Goal: Task Accomplishment & Management: Manage account settings

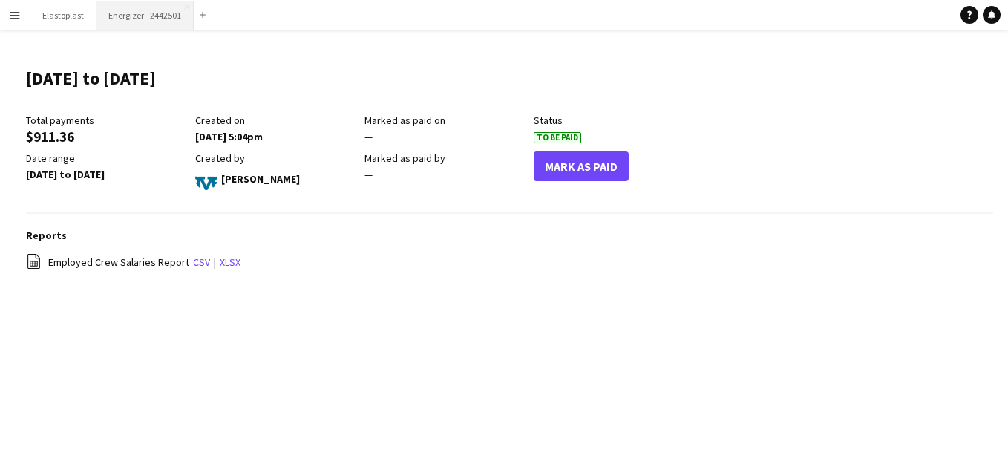
drag, startPoint x: 128, startPoint y: 19, endPoint x: 111, endPoint y: 19, distance: 16.4
click at [111, 19] on button "Energizer - 2442501 Close" at bounding box center [145, 15] width 97 height 29
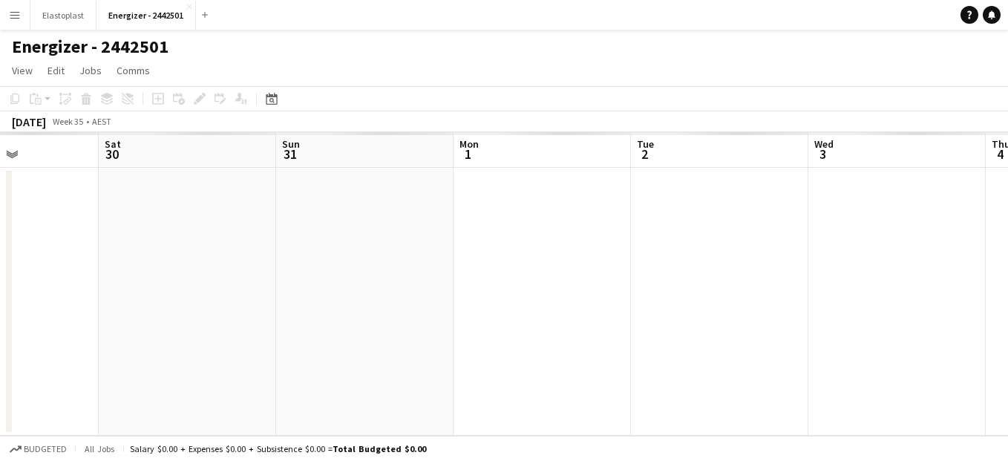
drag, startPoint x: 801, startPoint y: 337, endPoint x: 6, endPoint y: 293, distance: 796.4
drag, startPoint x: 6, startPoint y: 293, endPoint x: 130, endPoint y: 265, distance: 127.2
click at [130, 265] on app-calendar-viewport "Sat 30 Sun 31 Mon 1 Tue 2 Wed 3 Thu 4 Fri 5 Sat 6 Sun 7 Mon 8 Tue 9" at bounding box center [504, 284] width 1008 height 304
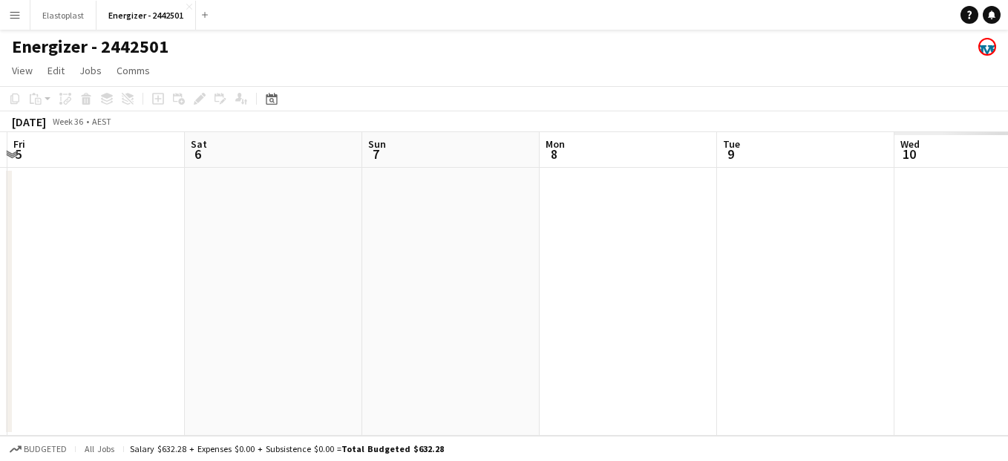
drag, startPoint x: 638, startPoint y: 367, endPoint x: 196, endPoint y: 296, distance: 447.5
click at [196, 296] on app-calendar-viewport "Tue 2 Wed 3 Thu 4 Fri 5 Sat 6 Sun 7 Mon 8 Tue 9 Wed 10 Thu 11 Fri 12" at bounding box center [504, 284] width 1008 height 304
drag, startPoint x: 773, startPoint y: 297, endPoint x: 79, endPoint y: 248, distance: 695.2
click at [79, 248] on app-calendar-viewport "Fri 5 Sat 6 Sun 7 Mon 8 Tue 9 Wed 10 Thu 11 Fri 12 Sat 13 Sun 14 Mon 15" at bounding box center [504, 284] width 1008 height 304
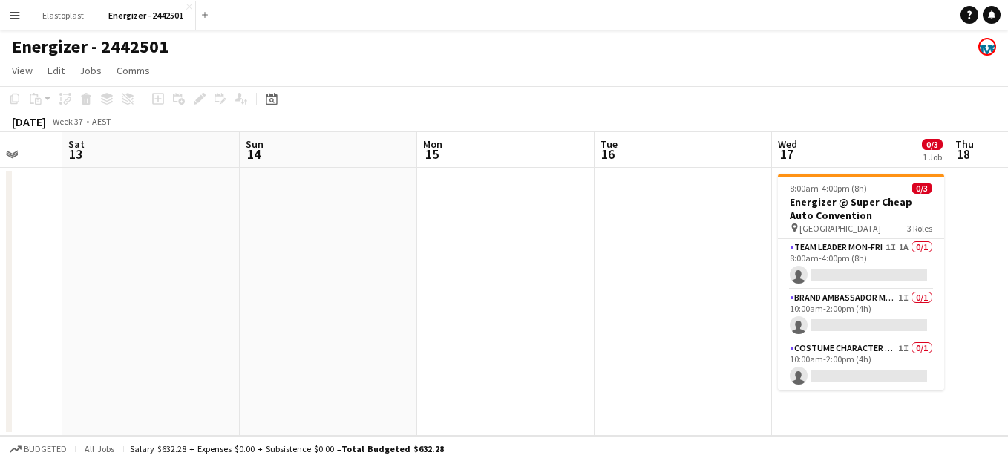
scroll to position [0, 613]
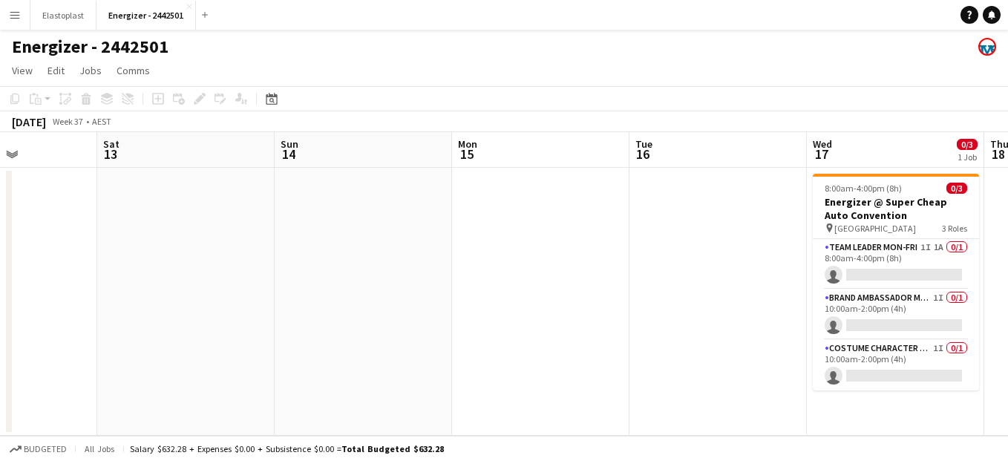
drag, startPoint x: 745, startPoint y: 304, endPoint x: 109, endPoint y: 288, distance: 636.5
click at [109, 288] on app-calendar-viewport "Tue 9 Wed 10 Thu 11 Fri 12 Sat 13 Sun 14 Mon 15 Tue 16 Wed 17 0/3 1 Job Thu 18 …" at bounding box center [504, 284] width 1008 height 304
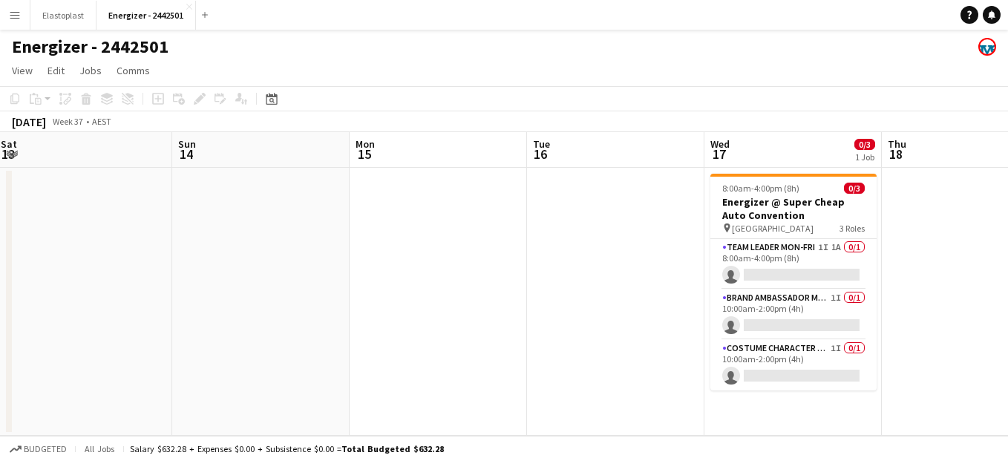
drag, startPoint x: 768, startPoint y: 284, endPoint x: 488, endPoint y: 238, distance: 284.4
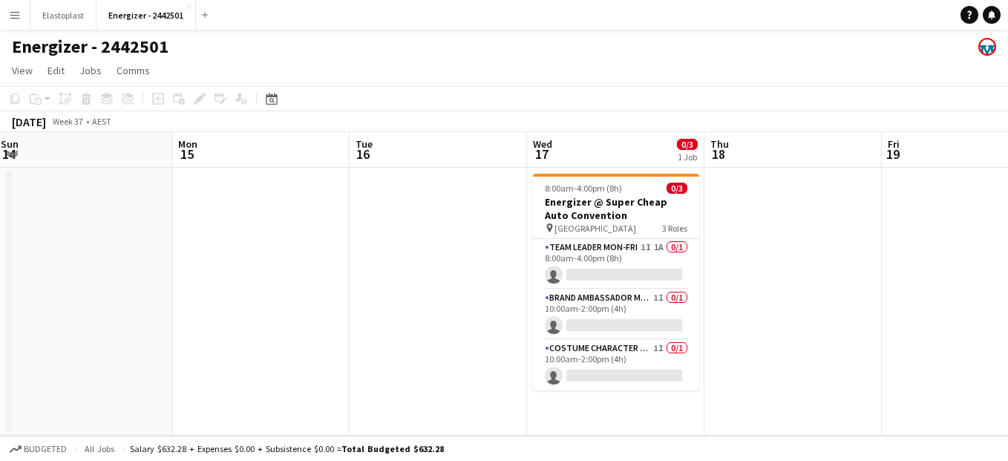
scroll to position [0, 538]
drag, startPoint x: 488, startPoint y: 238, endPoint x: 425, endPoint y: 252, distance: 64.7
click at [425, 252] on app-date-cell at bounding box center [437, 302] width 177 height 268
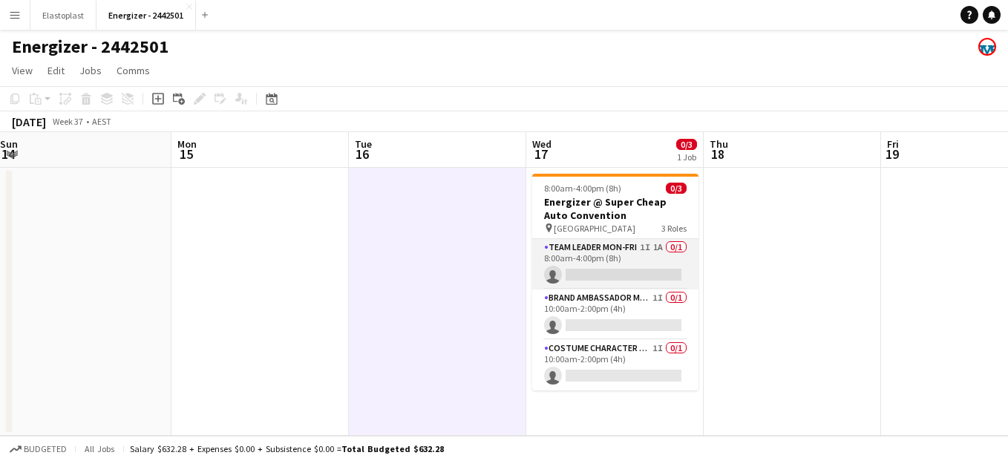
click at [643, 256] on app-card-role "Team Leader Mon-Fri 1I 1A 0/1 8:00am-4:00pm (8h) single-neutral-actions" at bounding box center [615, 264] width 166 height 50
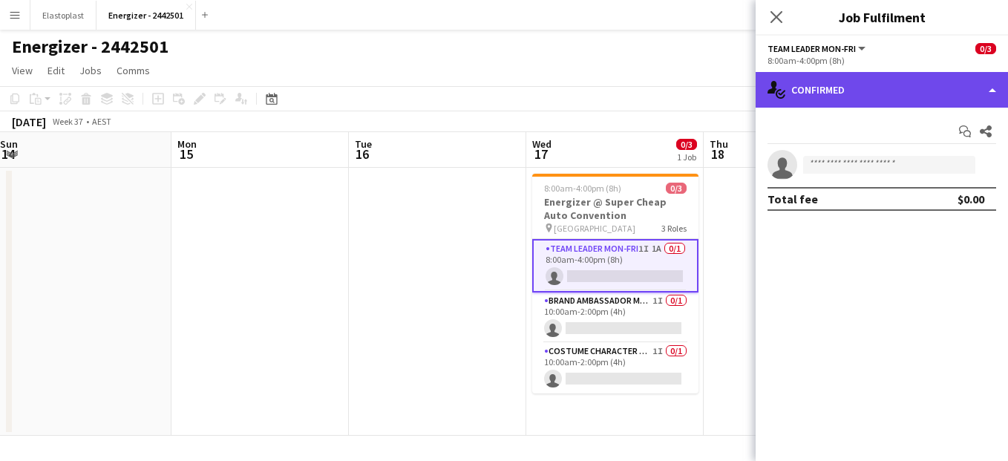
click at [834, 85] on div "single-neutral-actions-check-2 Confirmed" at bounding box center [882, 90] width 252 height 36
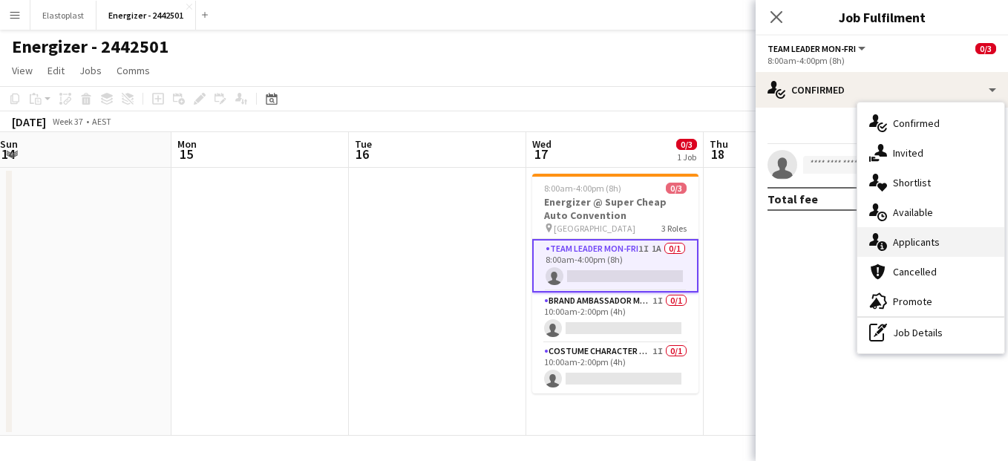
click at [931, 227] on div "single-neutral-actions-information Applicants" at bounding box center [931, 242] width 147 height 30
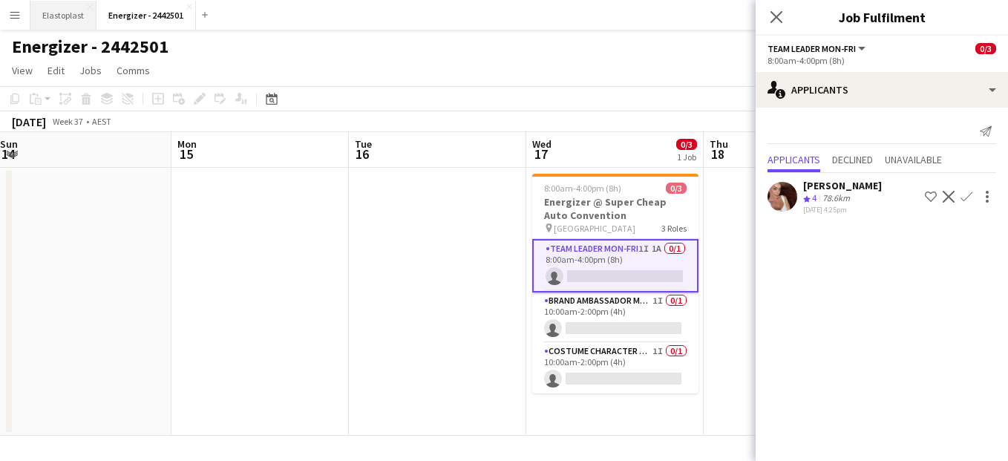
click at [68, 22] on button "Elastoplast Close" at bounding box center [63, 15] width 66 height 29
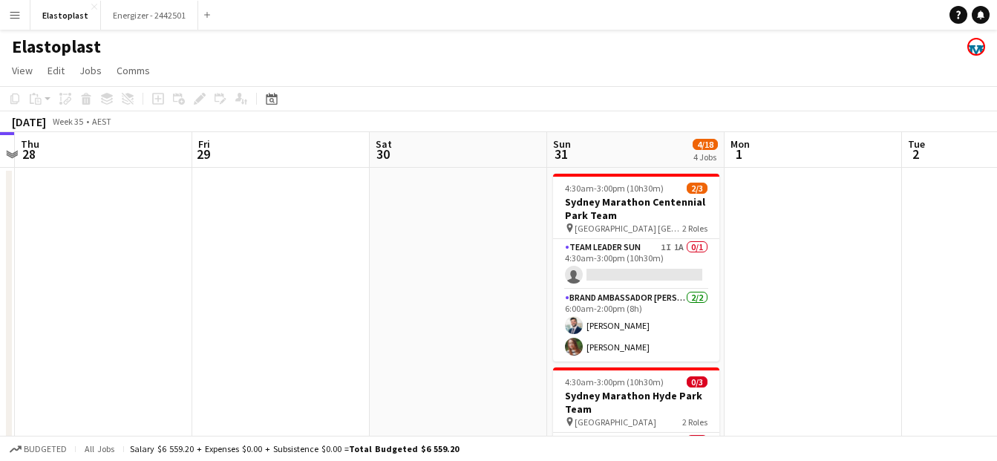
scroll to position [0, 590]
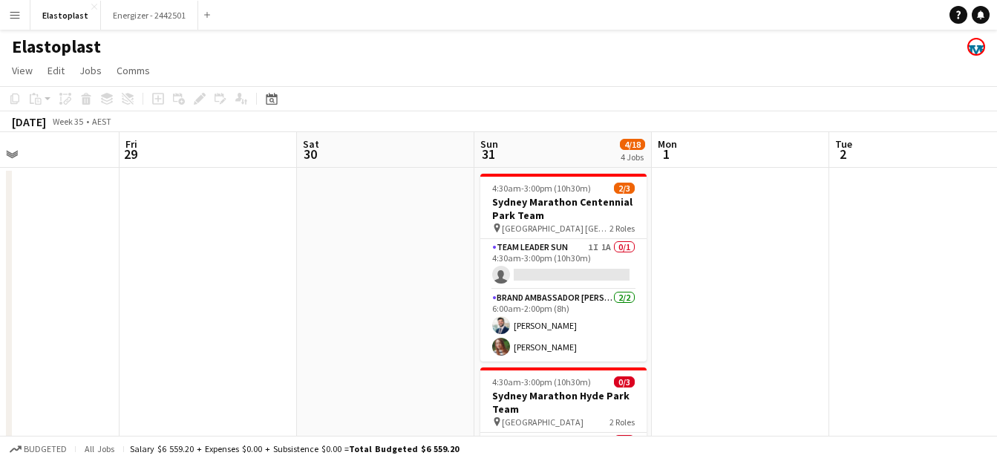
drag, startPoint x: 521, startPoint y: 253, endPoint x: 108, endPoint y: 239, distance: 413.1
drag, startPoint x: 108, startPoint y: 239, endPoint x: 394, endPoint y: 295, distance: 290.5
click at [571, 270] on app-card-role "Team Leader Sun 1I 1A 0/1 4:30am-3:00pm (10h30m) single-neutral-actions" at bounding box center [563, 264] width 166 height 50
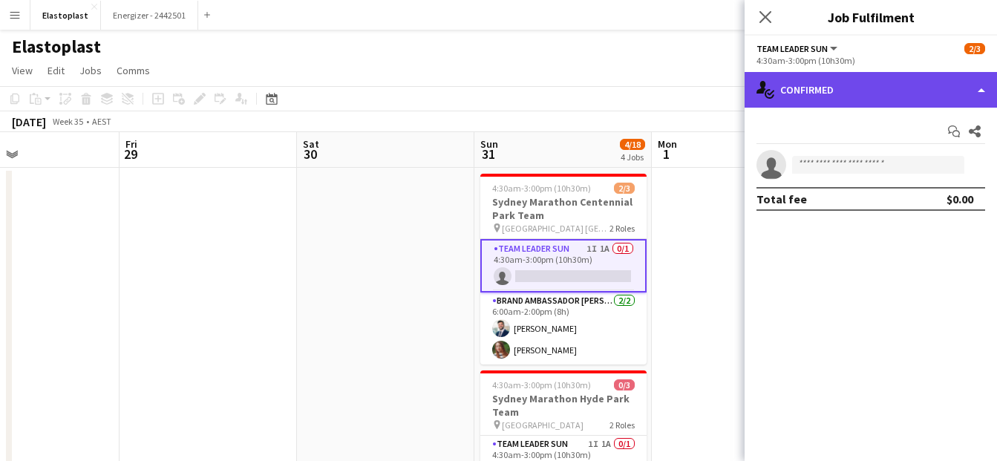
click at [904, 98] on div "single-neutral-actions-check-2 Confirmed" at bounding box center [871, 90] width 252 height 36
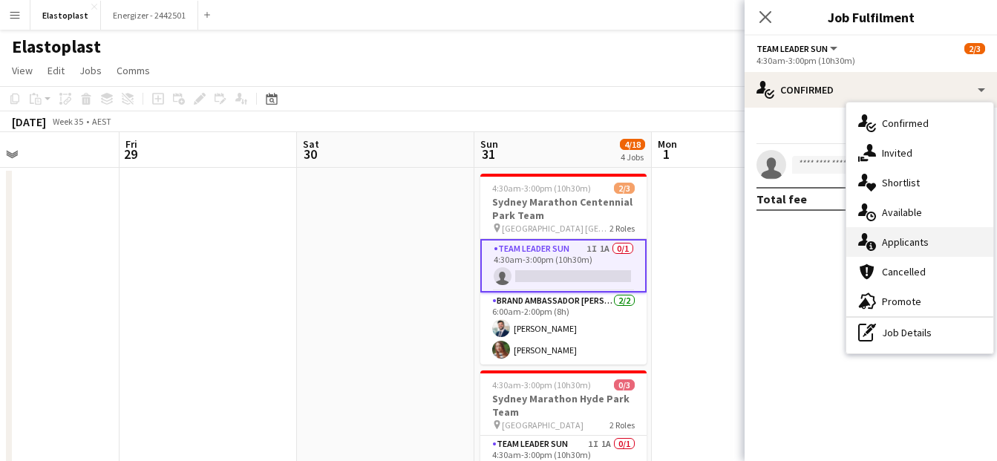
click at [915, 234] on div "single-neutral-actions-information Applicants" at bounding box center [919, 242] width 147 height 30
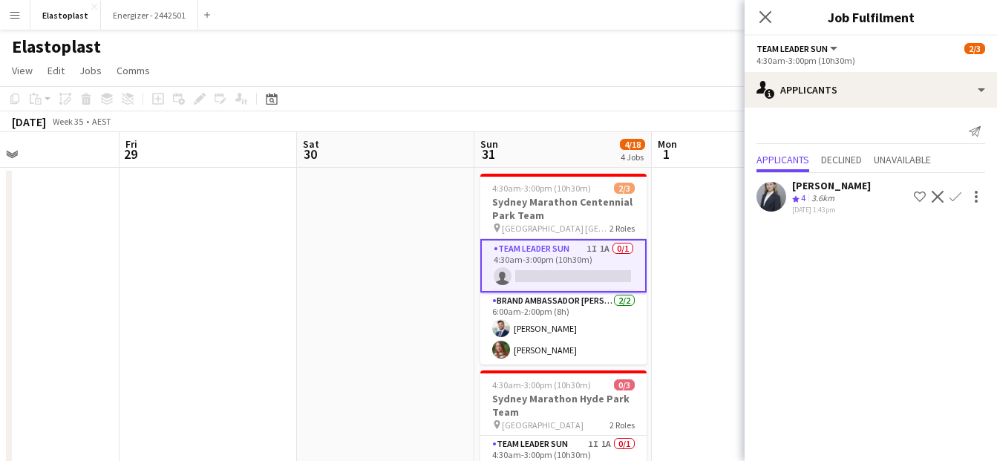
drag, startPoint x: 431, startPoint y: 261, endPoint x: 706, endPoint y: 249, distance: 275.7
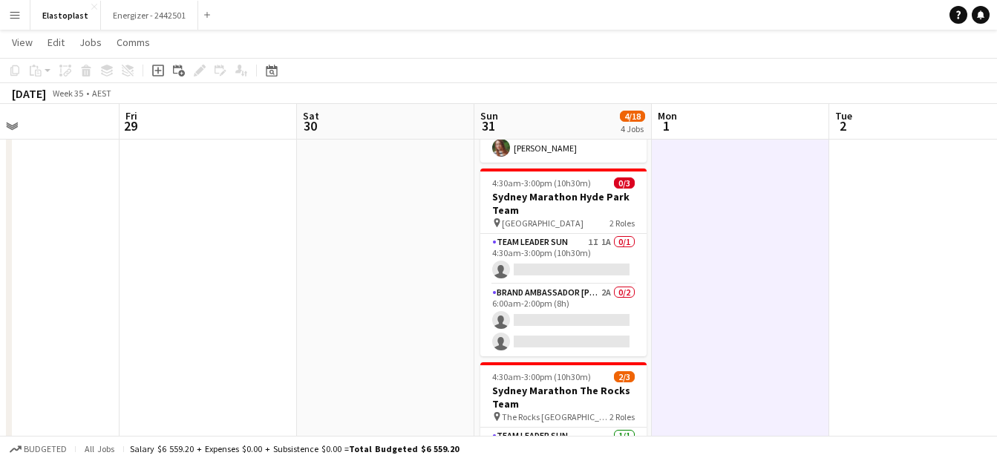
scroll to position [205, 0]
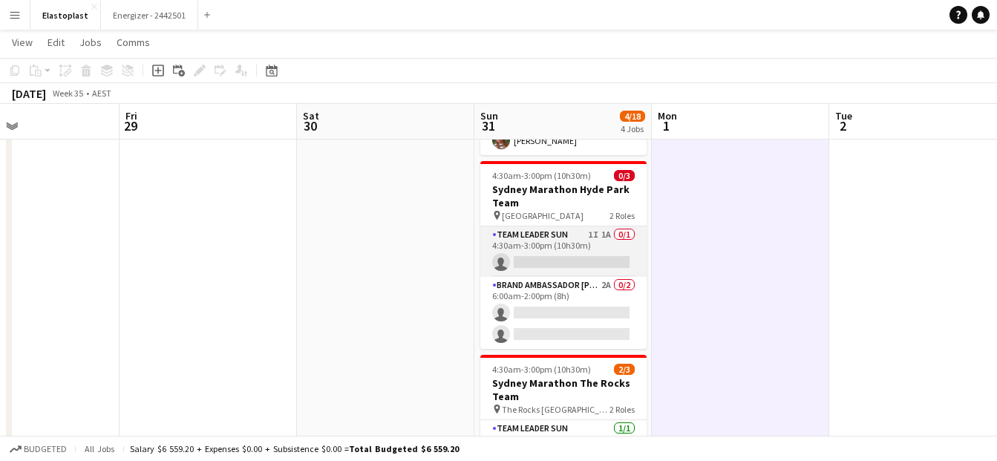
click at [578, 249] on app-card-role "Team Leader Sun 1I 1A 0/1 4:30am-3:00pm (10h30m) single-neutral-actions" at bounding box center [563, 251] width 166 height 50
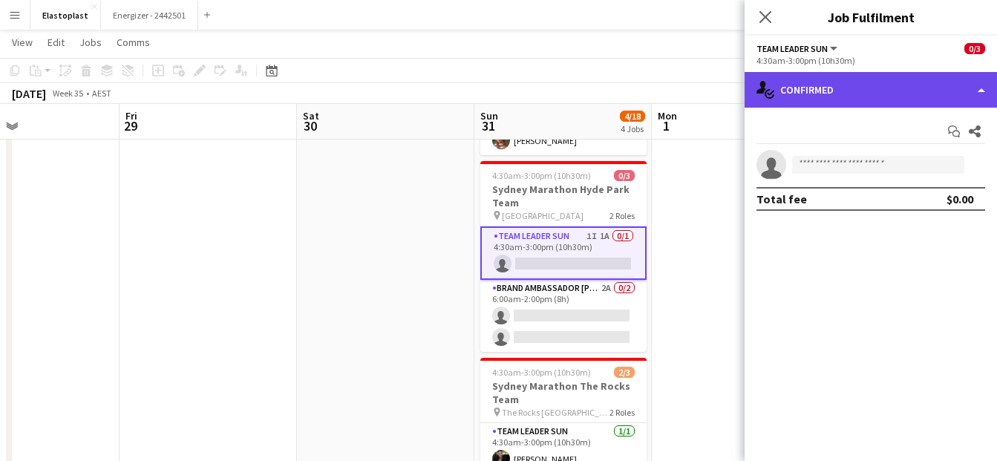
click at [812, 82] on div "single-neutral-actions-check-2 Confirmed" at bounding box center [871, 90] width 252 height 36
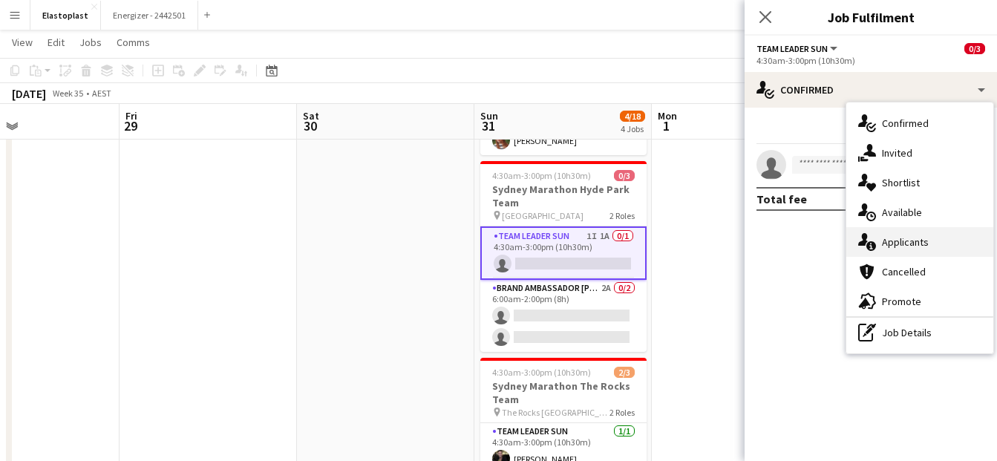
click at [906, 249] on div "single-neutral-actions-information Applicants" at bounding box center [919, 242] width 147 height 30
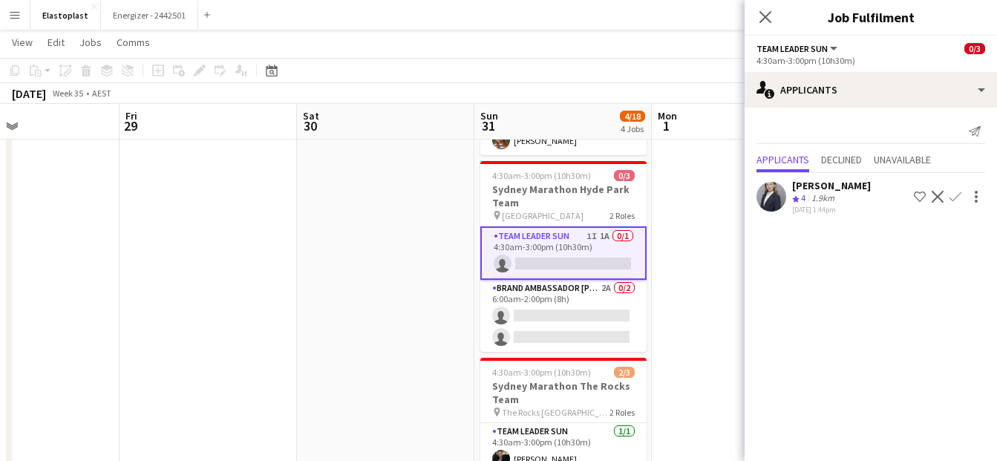
click at [695, 212] on app-date-cell at bounding box center [740, 381] width 177 height 841
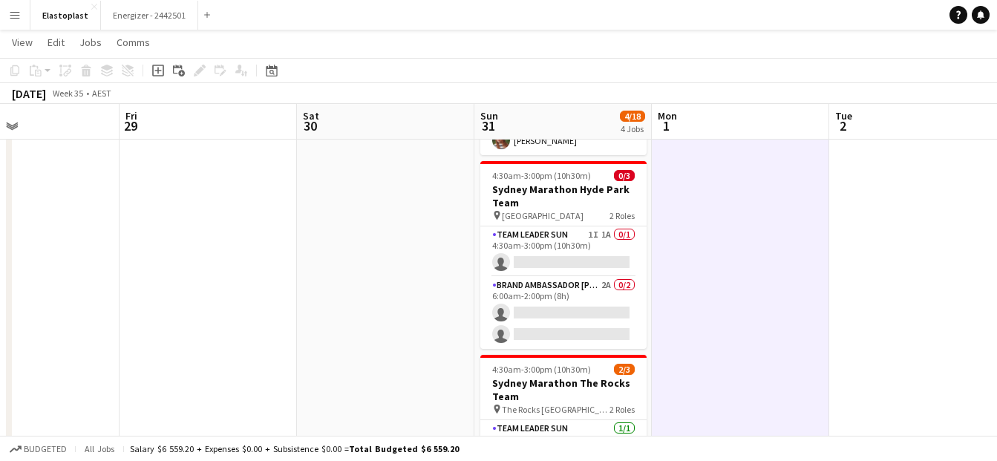
drag, startPoint x: 1001, startPoint y: 181, endPoint x: 945, endPoint y: 59, distance: 134.6
click at [945, 59] on app-toolbar "Copy Paste Paste Ctrl+V Paste with crew Ctrl+Shift+V Paste linked Job [GEOGRAPH…" at bounding box center [498, 70] width 997 height 25
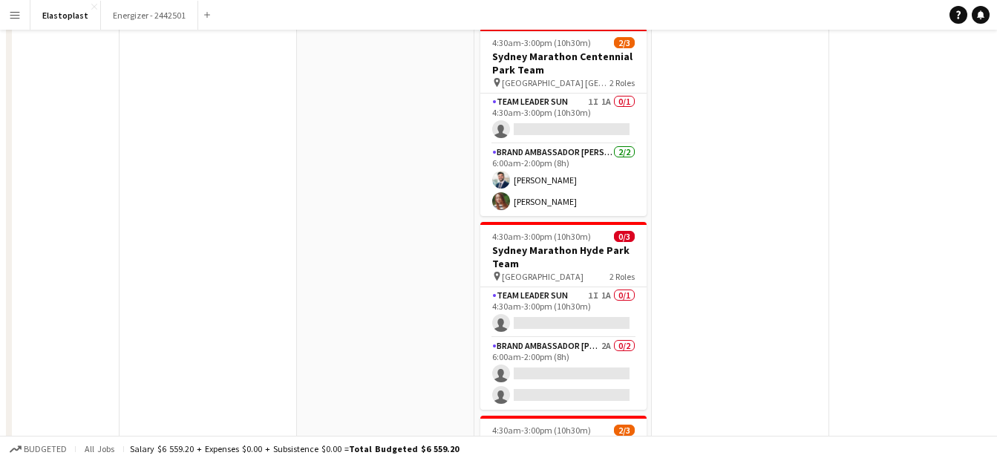
scroll to position [0, 0]
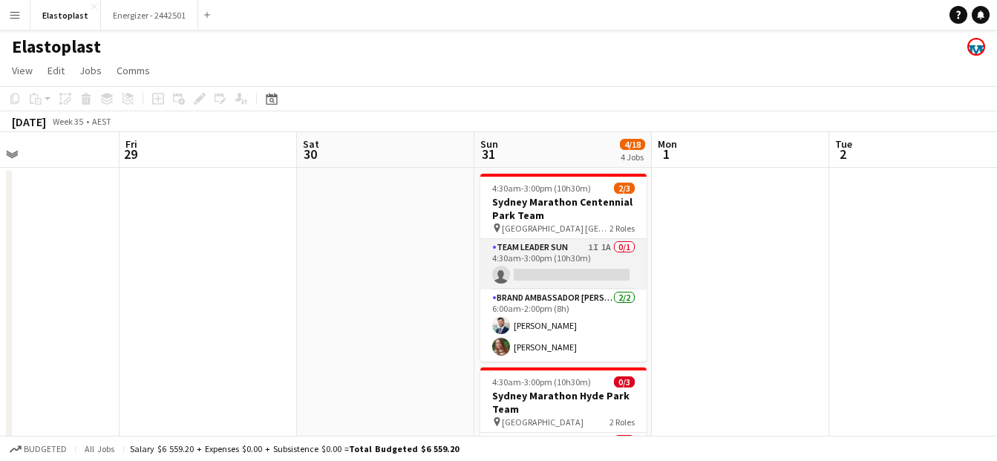
click at [559, 274] on app-card-role "Team Leader Sun 1I 1A 0/1 4:30am-3:00pm (10h30m) single-neutral-actions" at bounding box center [563, 264] width 166 height 50
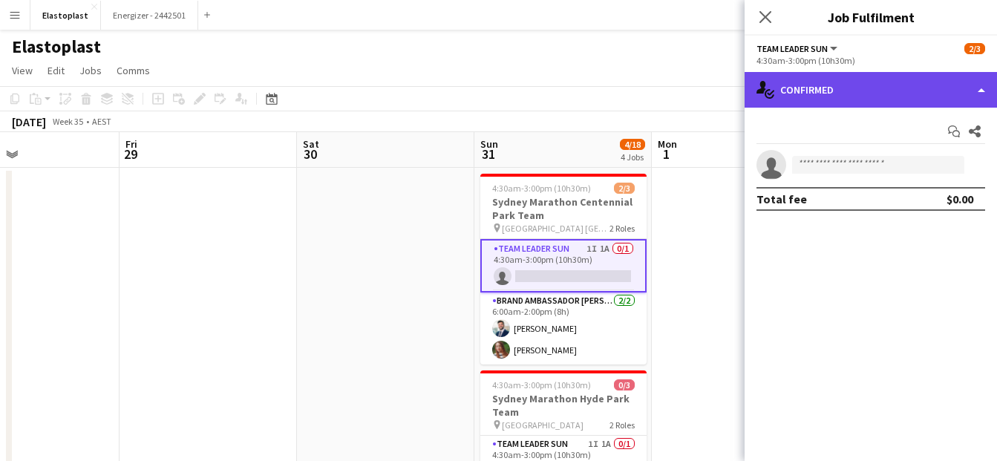
click at [793, 94] on div "single-neutral-actions-check-2 Confirmed" at bounding box center [871, 90] width 252 height 36
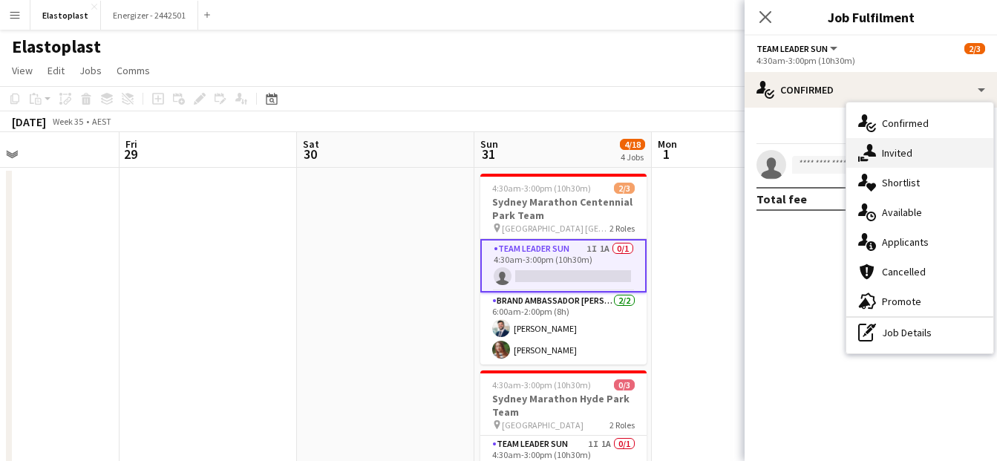
click at [895, 160] on div "single-neutral-actions-share-1 Invited" at bounding box center [919, 153] width 147 height 30
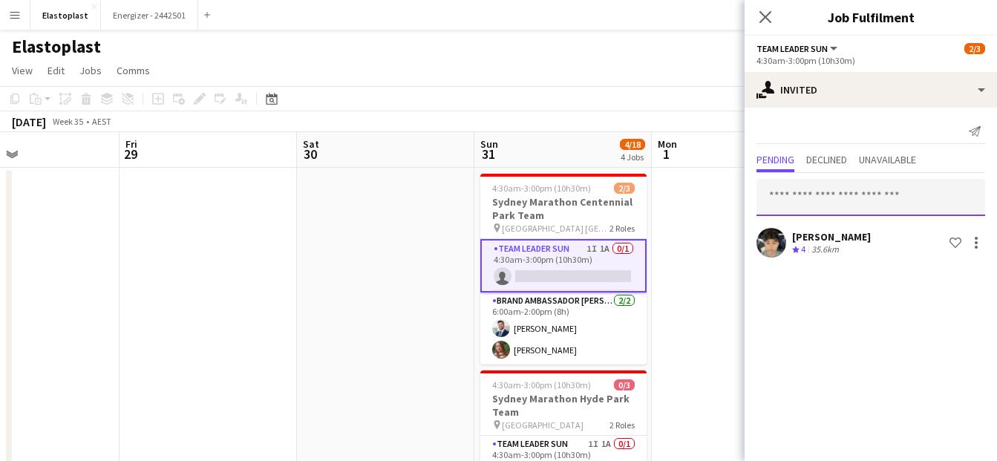
click at [805, 199] on input "text" at bounding box center [871, 197] width 229 height 37
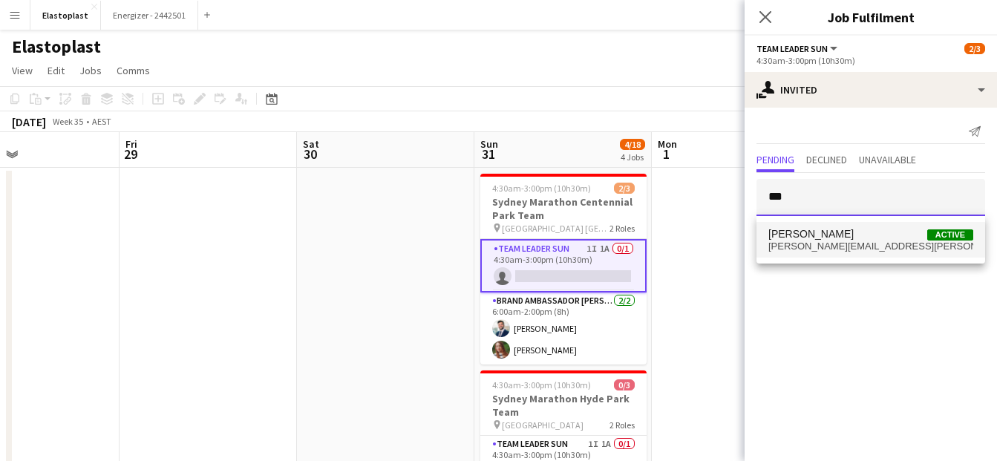
type input "***"
click at [817, 235] on span "[PERSON_NAME]" at bounding box center [810, 234] width 85 height 13
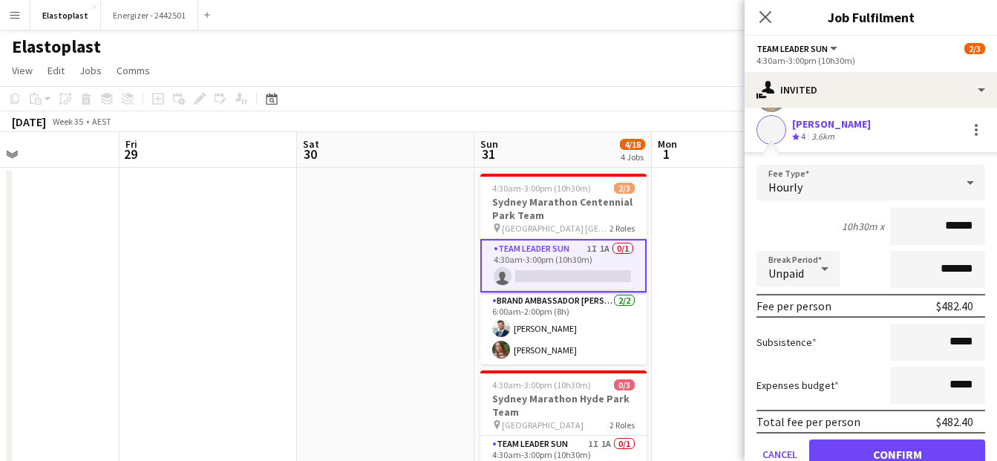
scroll to position [181, 0]
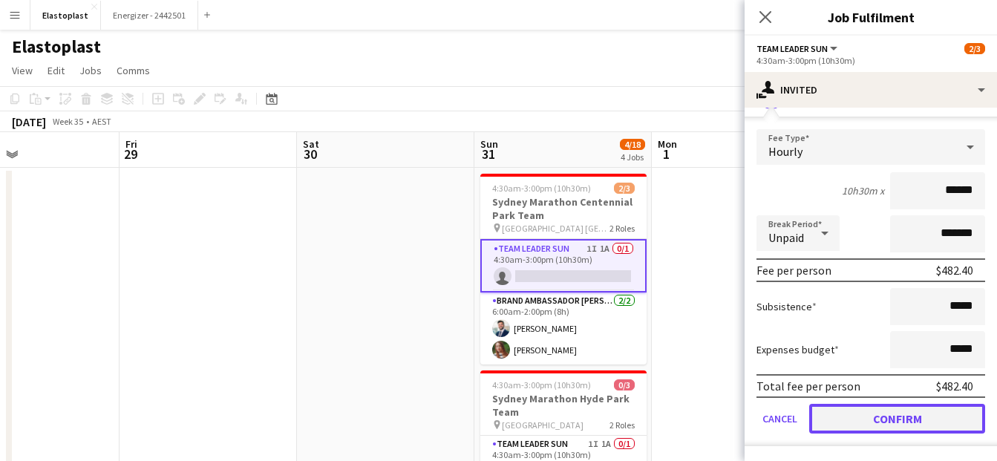
click at [936, 417] on button "Confirm" at bounding box center [897, 419] width 176 height 30
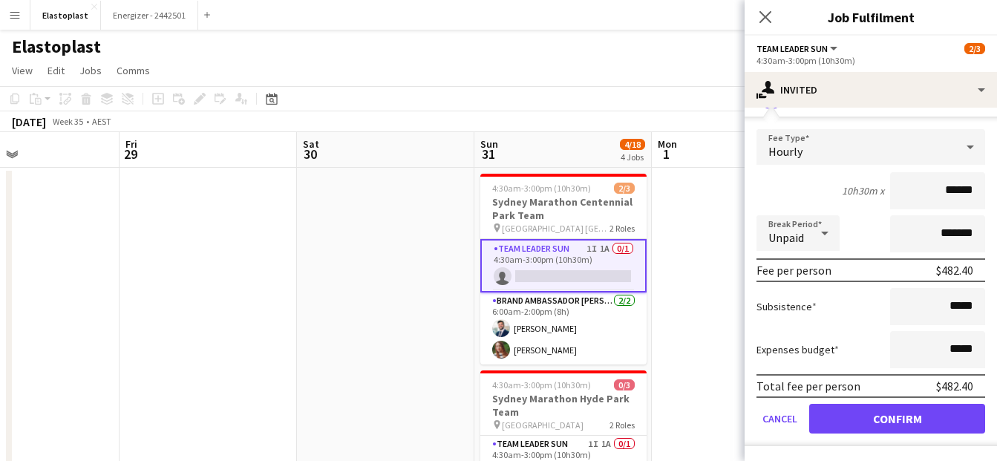
scroll to position [0, 0]
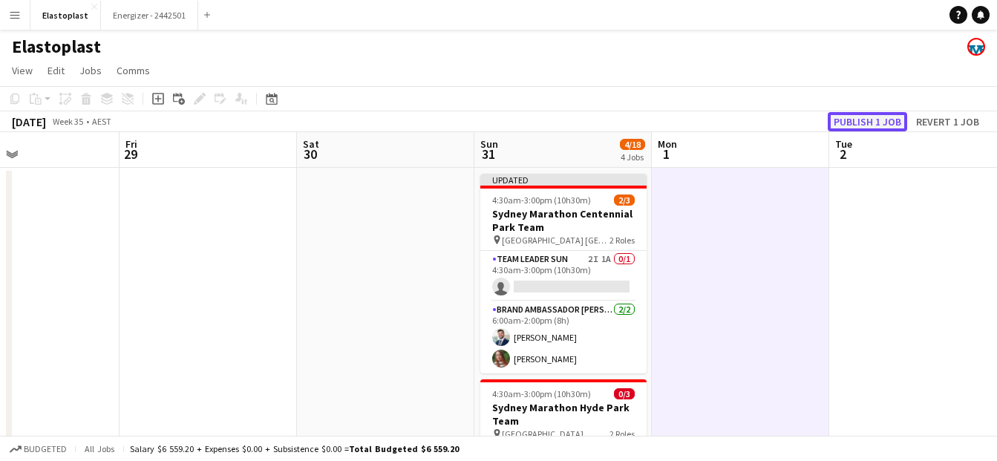
click at [864, 123] on button "Publish 1 job" at bounding box center [867, 121] width 79 height 19
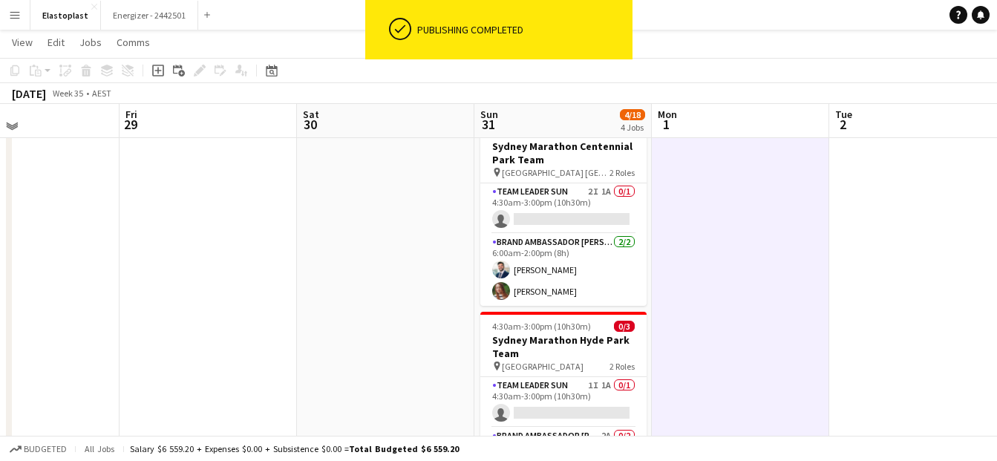
scroll to position [53, 0]
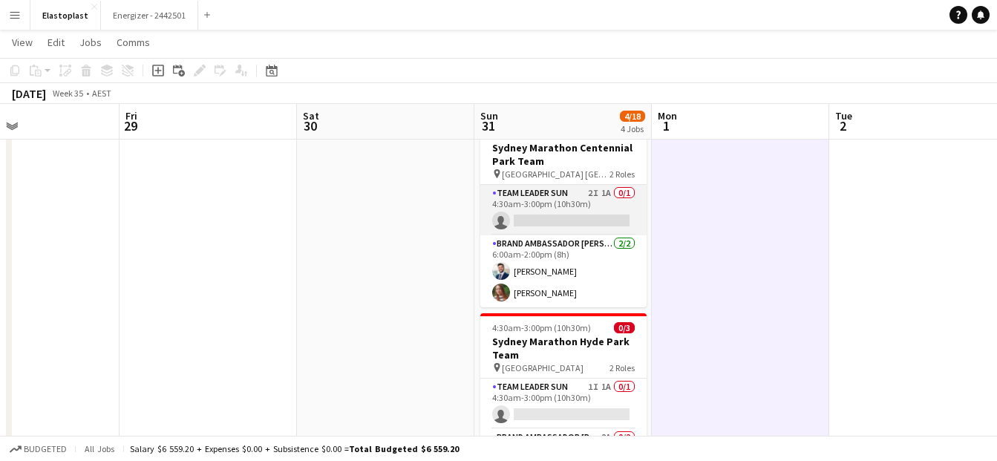
click at [566, 206] on app-card-role "Team Leader Sun 2I 1A 0/1 4:30am-3:00pm (10h30m) single-neutral-actions" at bounding box center [563, 210] width 166 height 50
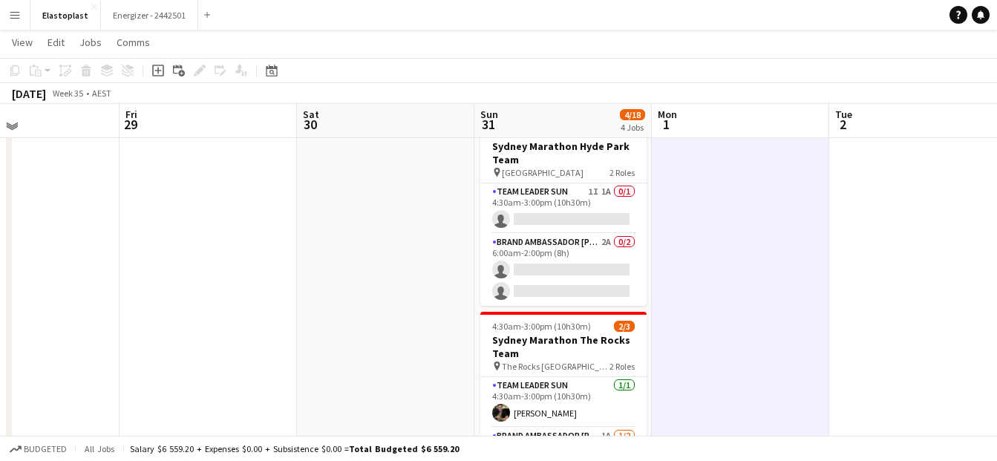
scroll to position [253, 0]
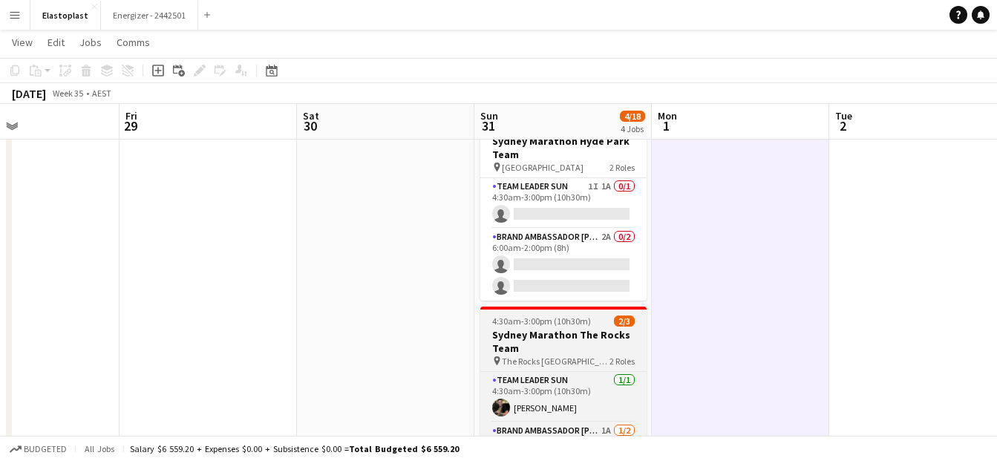
click at [567, 335] on h3 "Sydney Marathon The Rocks Team" at bounding box center [563, 341] width 166 height 27
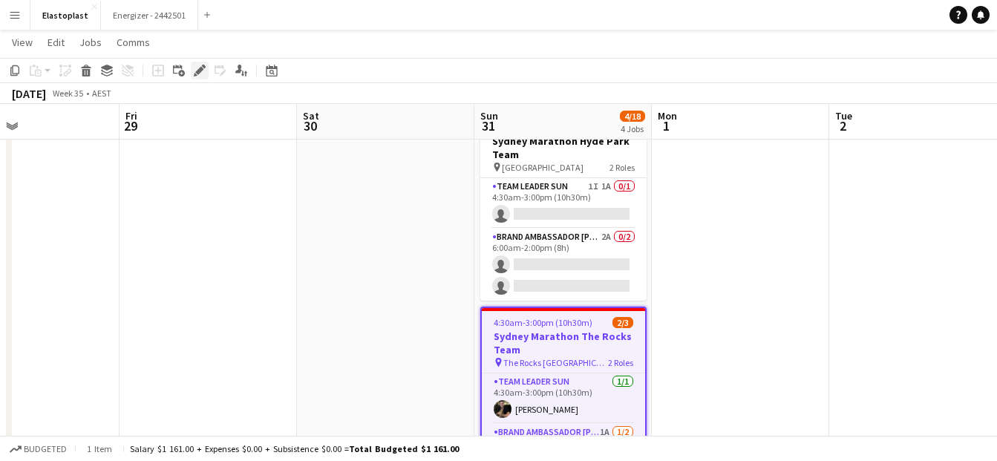
click at [202, 71] on icon at bounding box center [199, 71] width 8 height 8
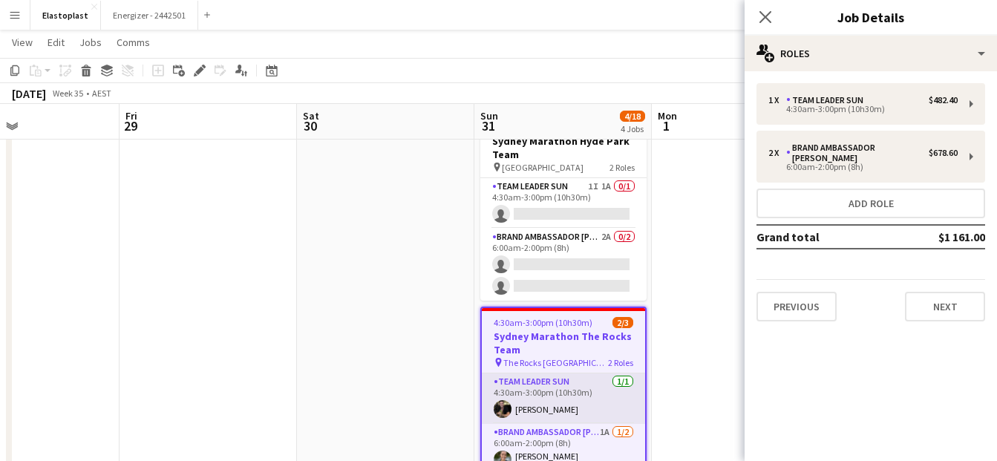
click at [566, 379] on app-card-role "Team Leader [DATE] 4:30am-3:00pm (10h30m) [PERSON_NAME]" at bounding box center [563, 398] width 163 height 50
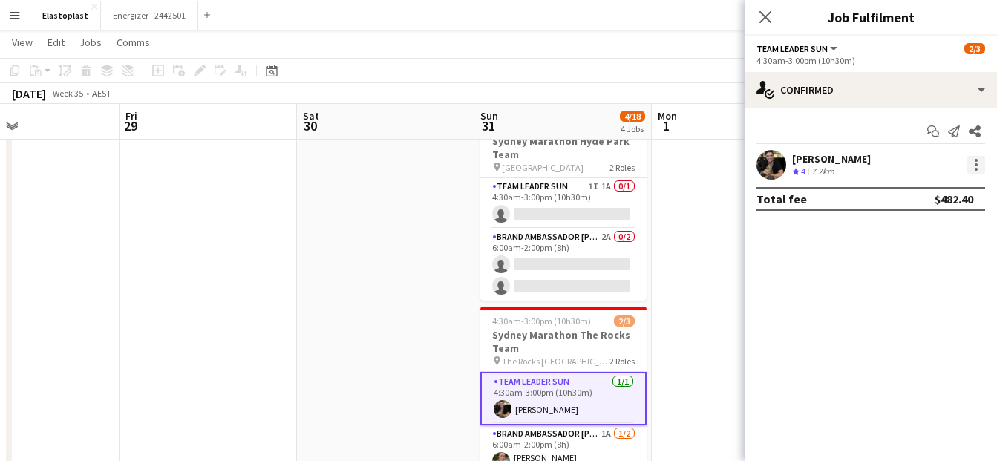
click at [977, 171] on div at bounding box center [976, 165] width 18 height 18
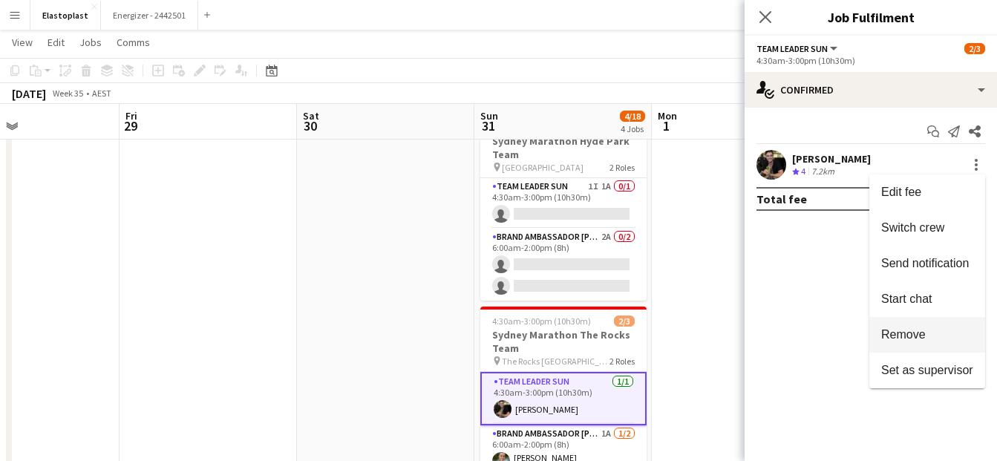
click at [910, 328] on span "Remove" at bounding box center [903, 334] width 45 height 13
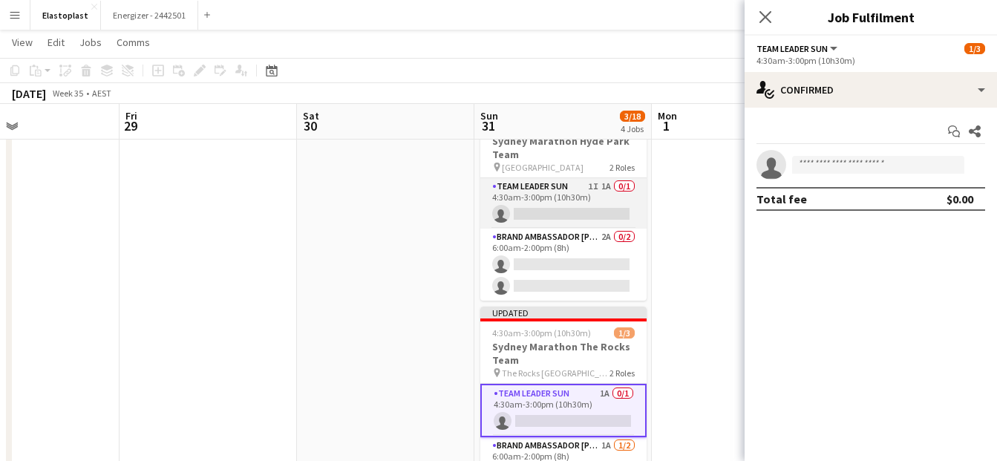
click at [575, 205] on app-card-role "Team Leader Sun 1I 1A 0/1 4:30am-3:00pm (10h30m) single-neutral-actions" at bounding box center [563, 203] width 166 height 50
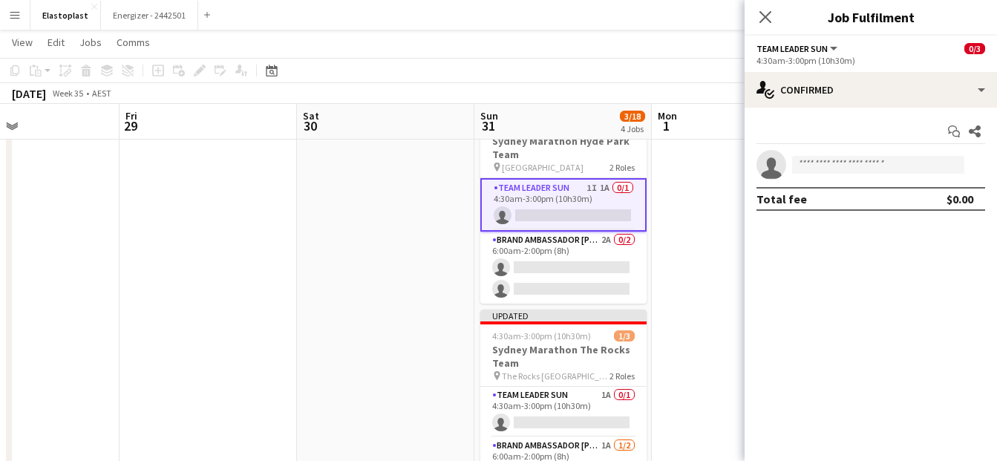
click at [813, 154] on app-invite-slot "single-neutral-actions" at bounding box center [871, 165] width 252 height 30
click at [816, 165] on input at bounding box center [878, 165] width 172 height 18
type input "******"
click at [712, 186] on app-date-cell at bounding box center [740, 333] width 177 height 841
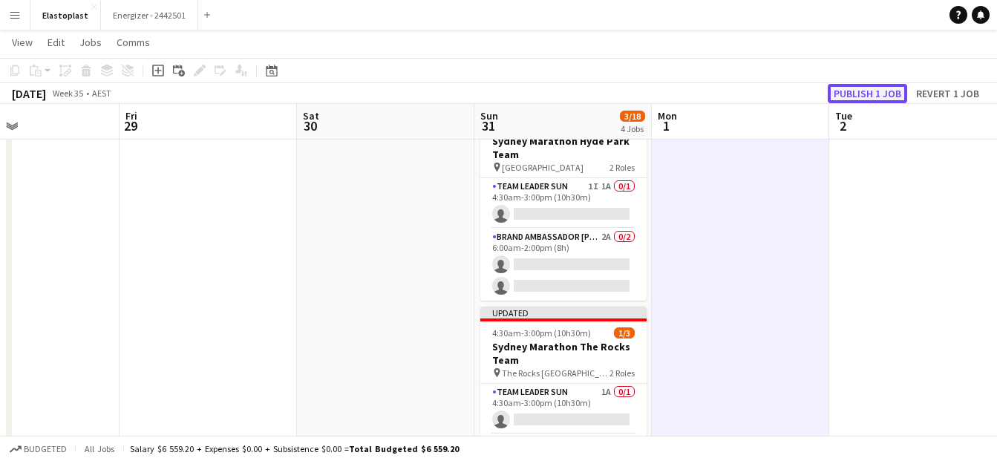
click at [864, 93] on button "Publish 1 job" at bounding box center [867, 93] width 79 height 19
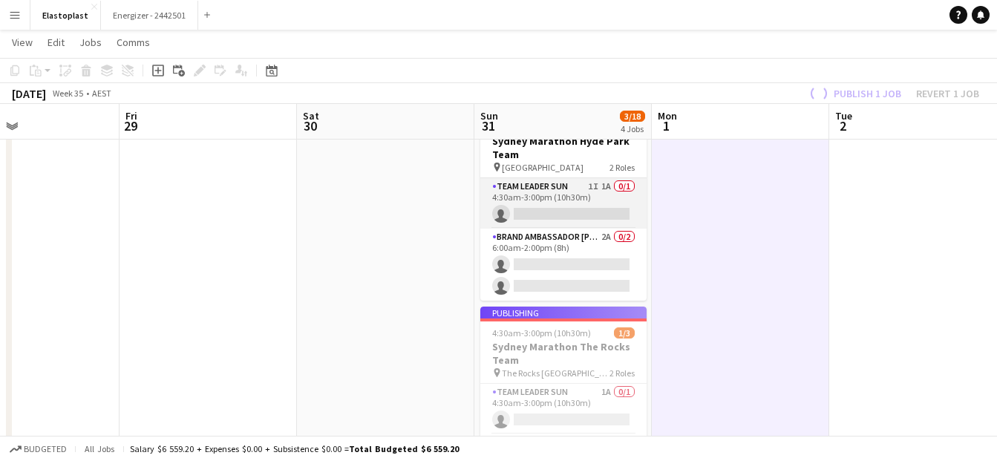
click at [568, 191] on app-card-role "Team Leader Sun 1I 1A 0/1 4:30am-3:00pm (10h30m) single-neutral-actions" at bounding box center [563, 203] width 166 height 50
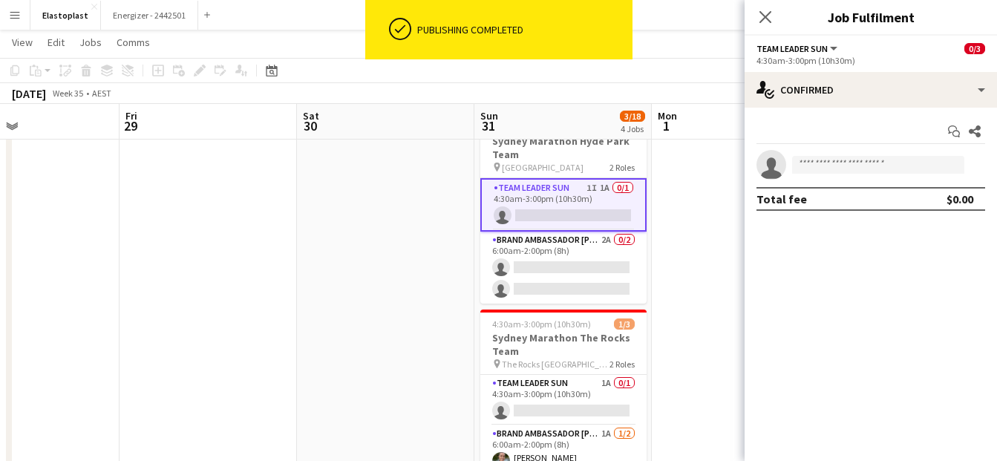
click at [813, 155] on app-invite-slot "single-neutral-actions" at bounding box center [871, 165] width 252 height 30
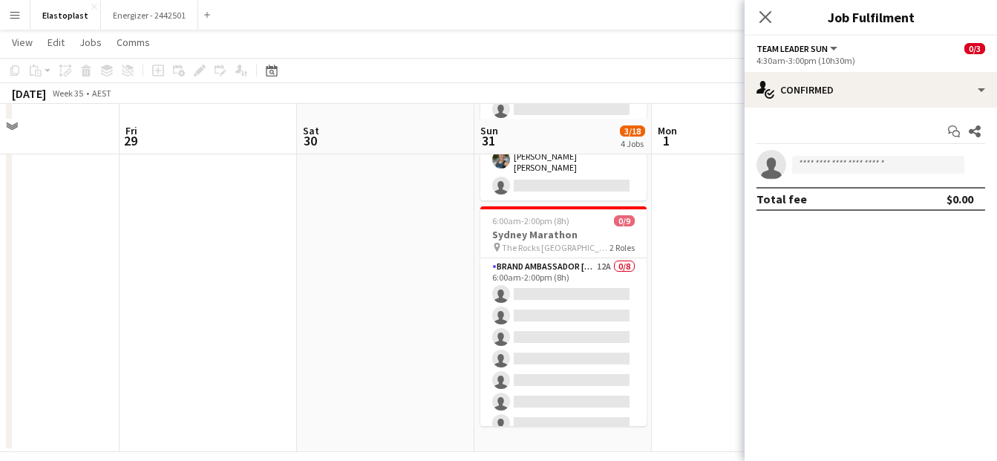
scroll to position [571, 0]
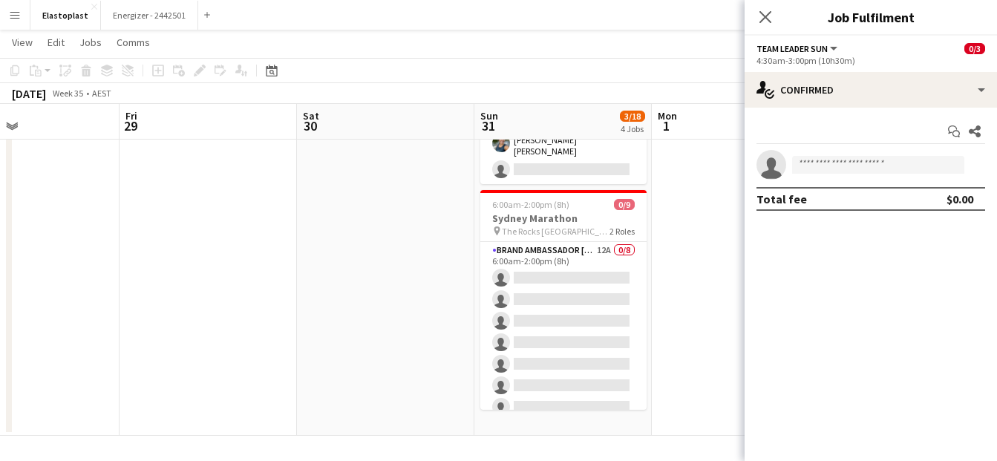
click at [682, 248] on app-date-cell at bounding box center [740, 15] width 177 height 841
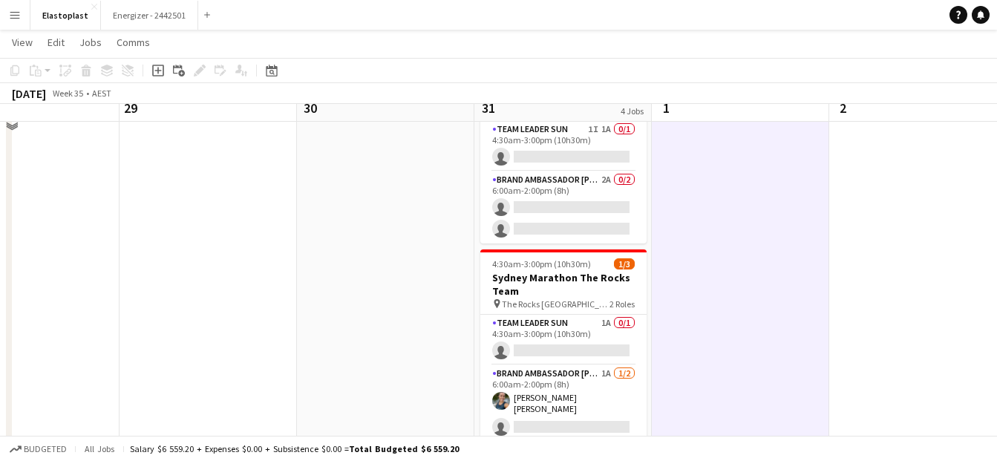
scroll to position [275, 0]
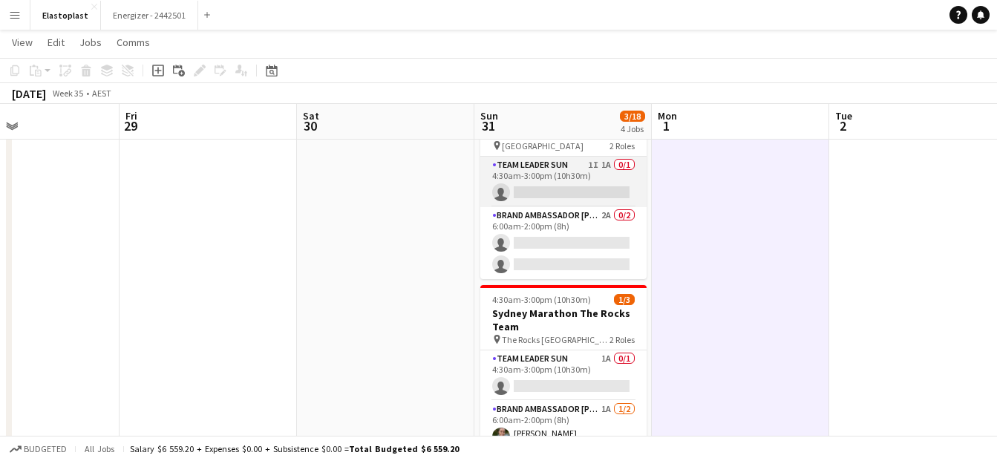
click at [543, 173] on app-card-role "Team Leader Sun 1I 1A 0/1 4:30am-3:00pm (10h30m) single-neutral-actions" at bounding box center [563, 182] width 166 height 50
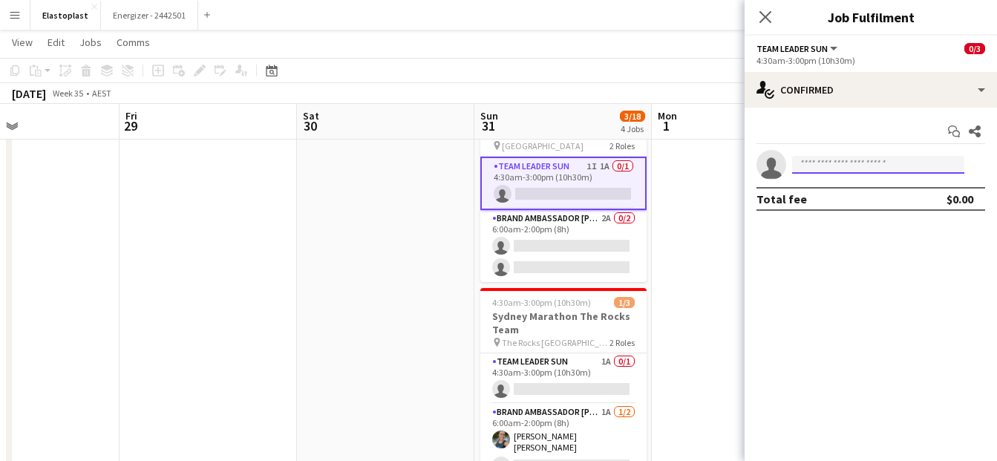
click at [837, 160] on input at bounding box center [878, 165] width 172 height 18
type input "*"
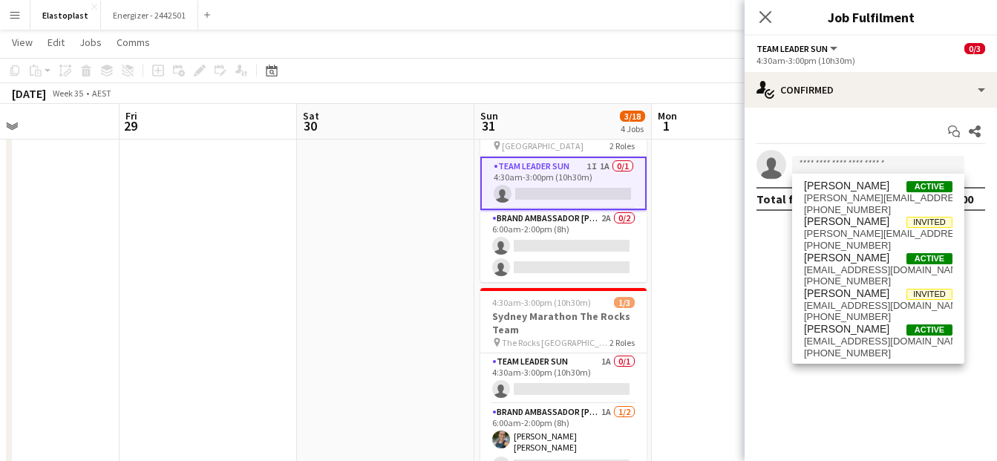
click at [712, 227] on app-date-cell at bounding box center [740, 312] width 177 height 841
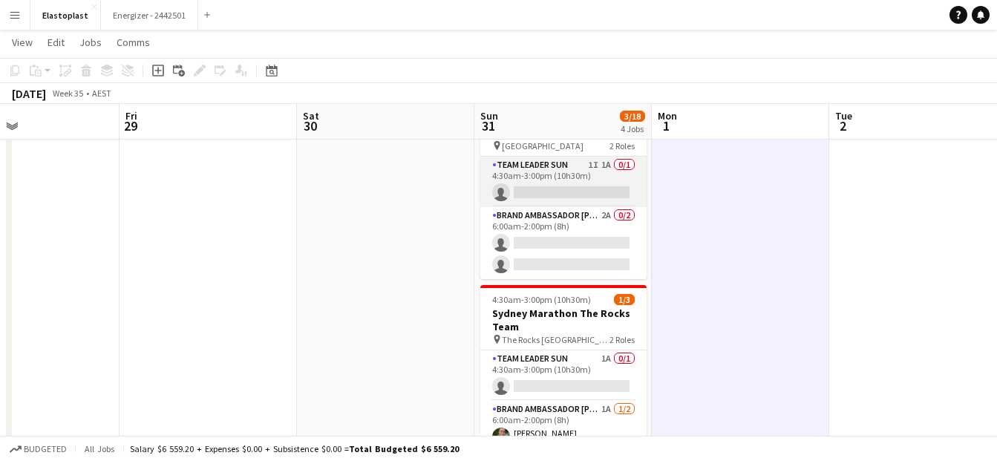
click at [574, 184] on app-card-role "Team Leader Sun 1I 1A 0/1 4:30am-3:00pm (10h30m) single-neutral-actions" at bounding box center [563, 182] width 166 height 50
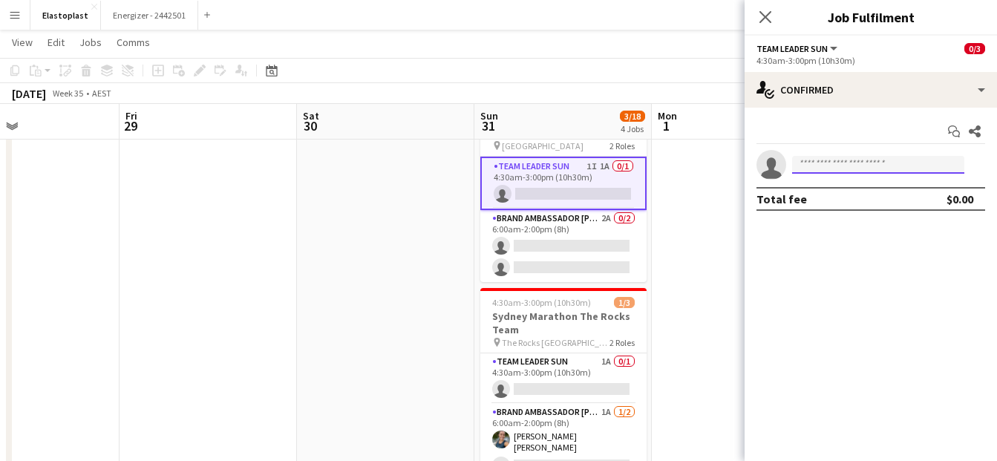
click at [863, 168] on input at bounding box center [878, 165] width 172 height 18
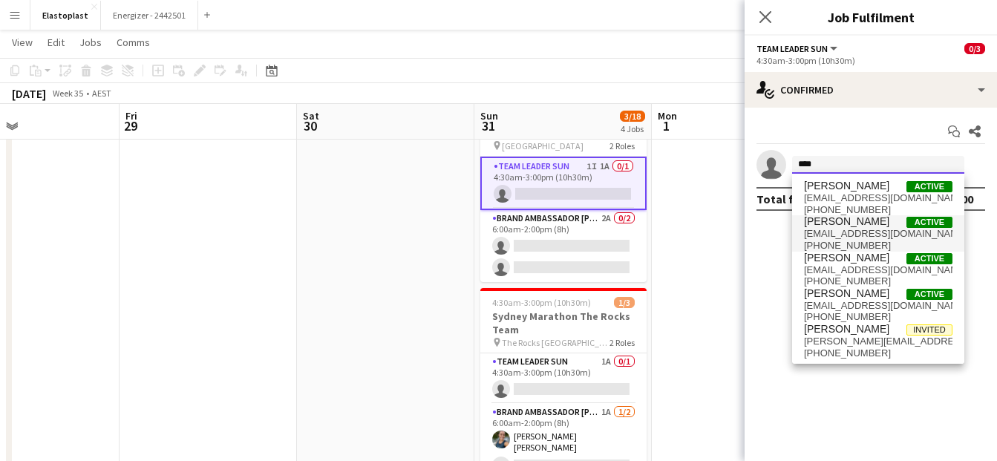
type input "****"
click at [855, 241] on span "[PHONE_NUMBER]" at bounding box center [878, 246] width 149 height 12
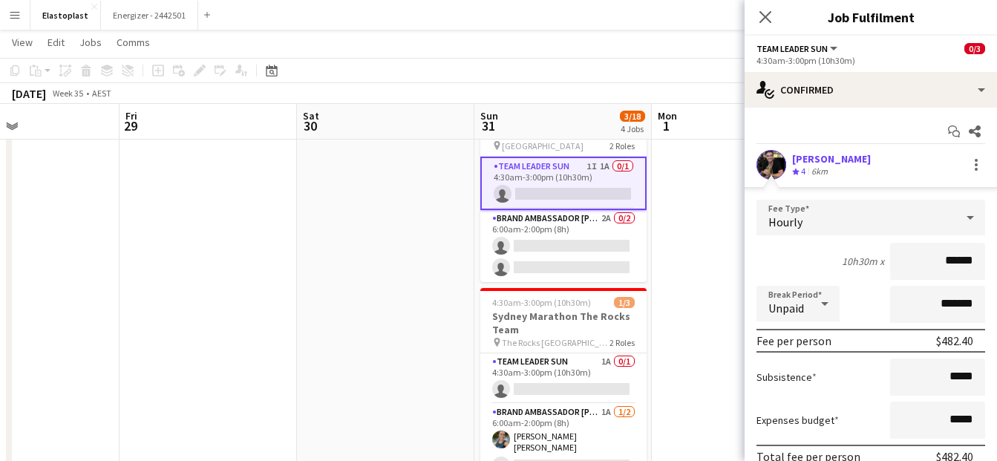
scroll to position [99, 0]
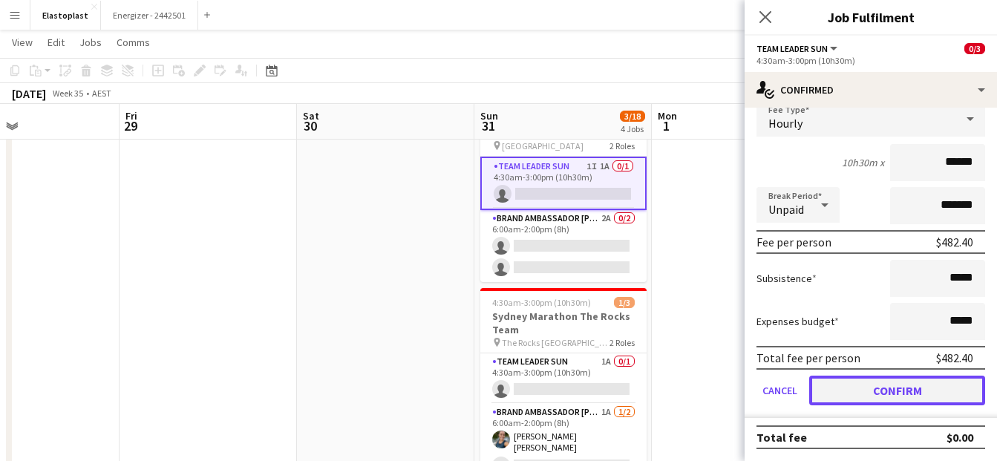
click at [913, 391] on button "Confirm" at bounding box center [897, 391] width 176 height 30
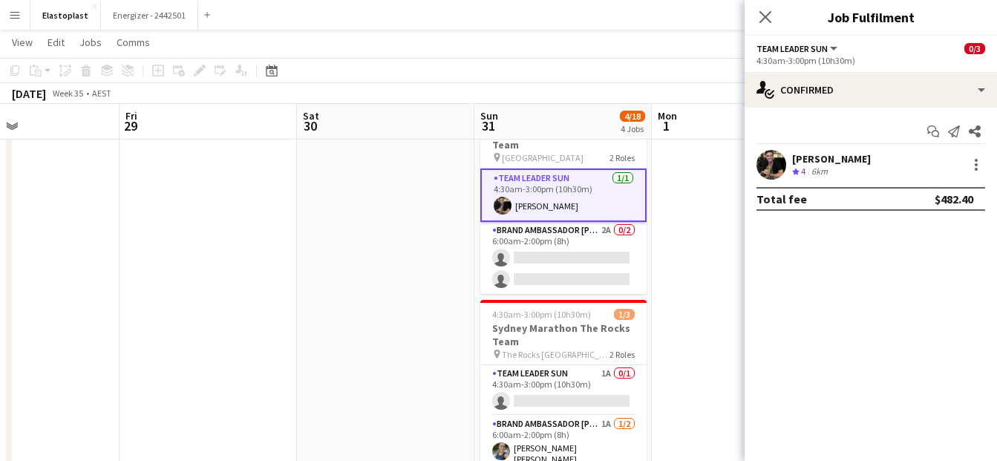
scroll to position [0, 0]
click at [682, 178] on app-date-cell at bounding box center [740, 312] width 177 height 841
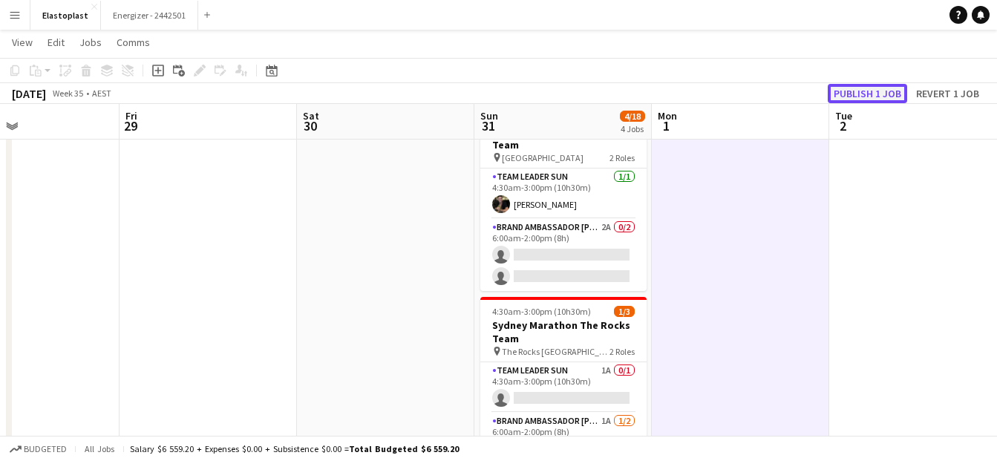
click at [865, 102] on button "Publish 1 job" at bounding box center [867, 93] width 79 height 19
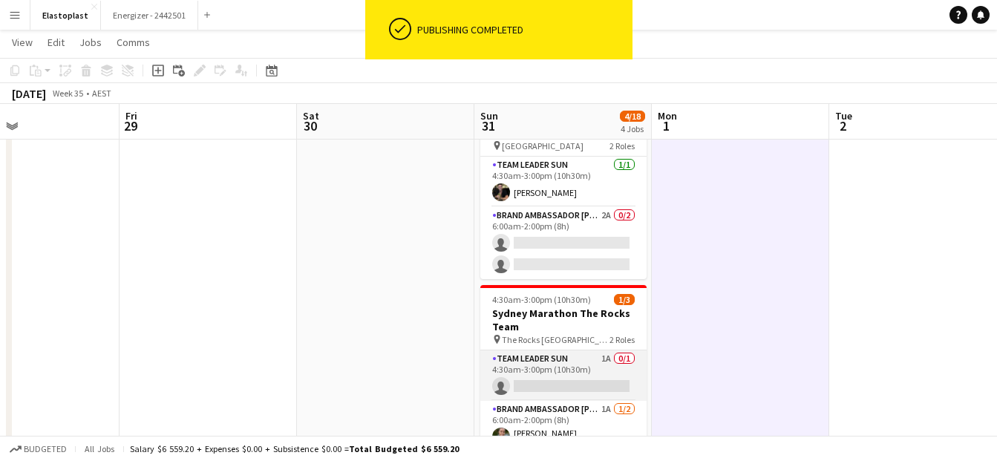
click at [574, 379] on app-card-role "Team Leader Sun 1A 0/1 4:30am-3:00pm (10h30m) single-neutral-actions" at bounding box center [563, 375] width 166 height 50
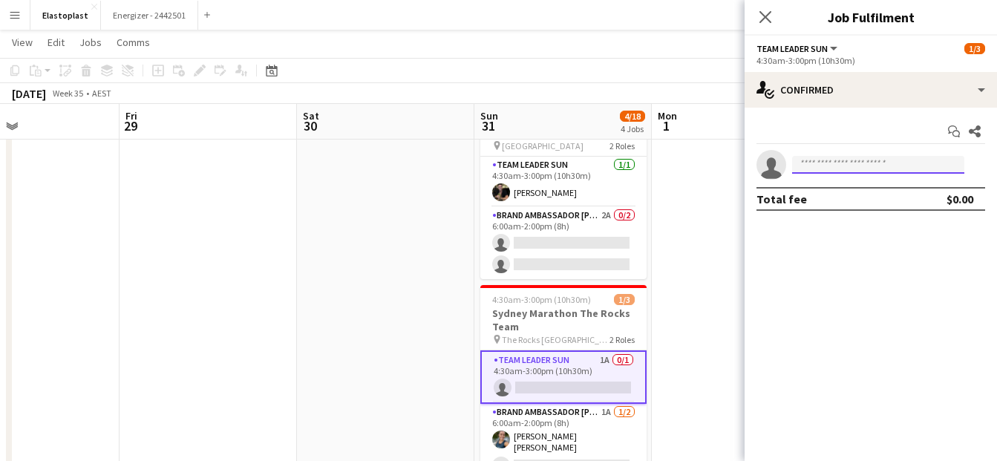
click at [818, 169] on input at bounding box center [878, 165] width 172 height 18
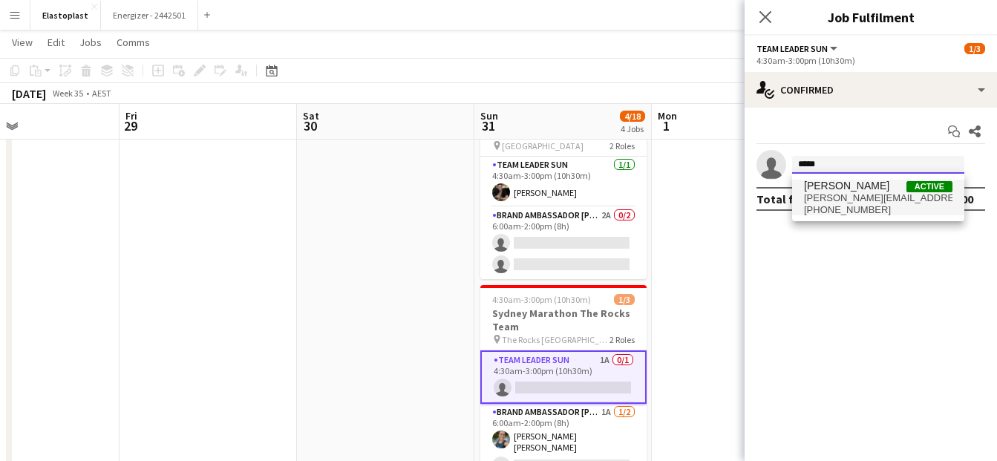
type input "*****"
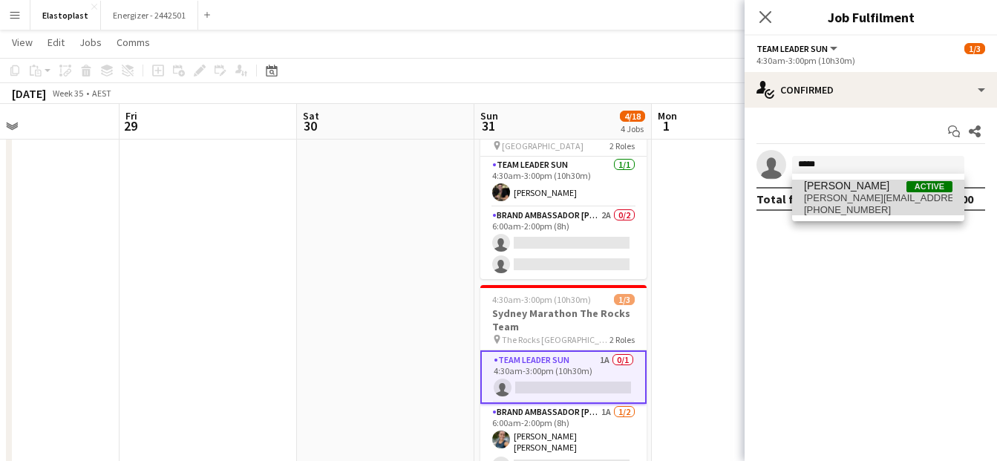
click at [829, 195] on span "[PERSON_NAME][EMAIL_ADDRESS][DOMAIN_NAME]" at bounding box center [878, 198] width 149 height 12
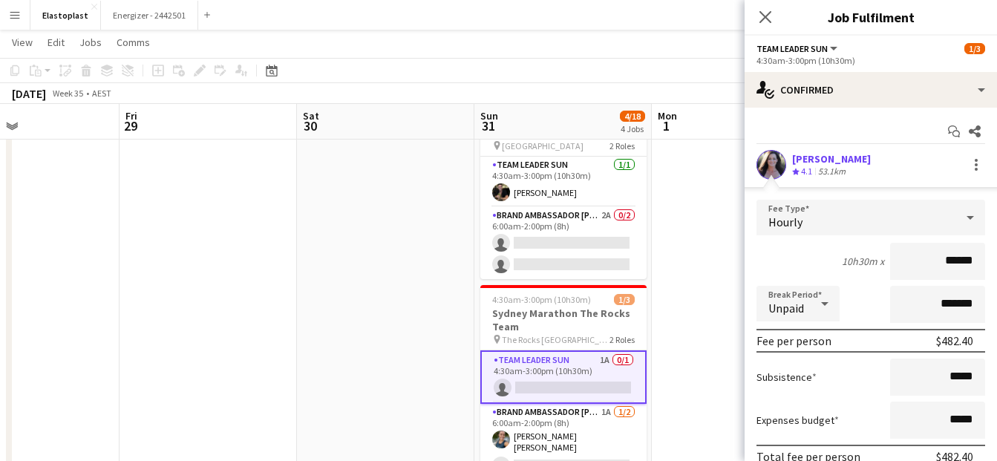
scroll to position [99, 0]
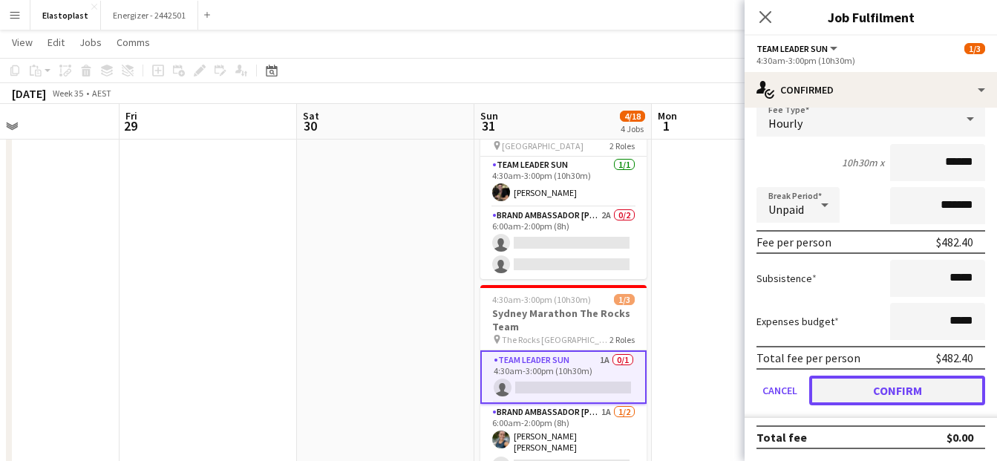
click at [924, 380] on button "Confirm" at bounding box center [897, 391] width 176 height 30
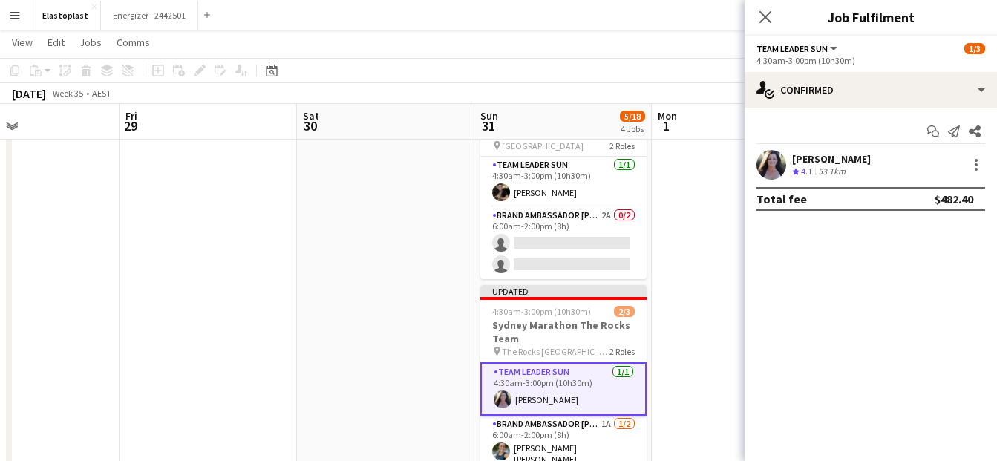
scroll to position [0, 0]
click at [689, 247] on app-date-cell at bounding box center [740, 312] width 177 height 841
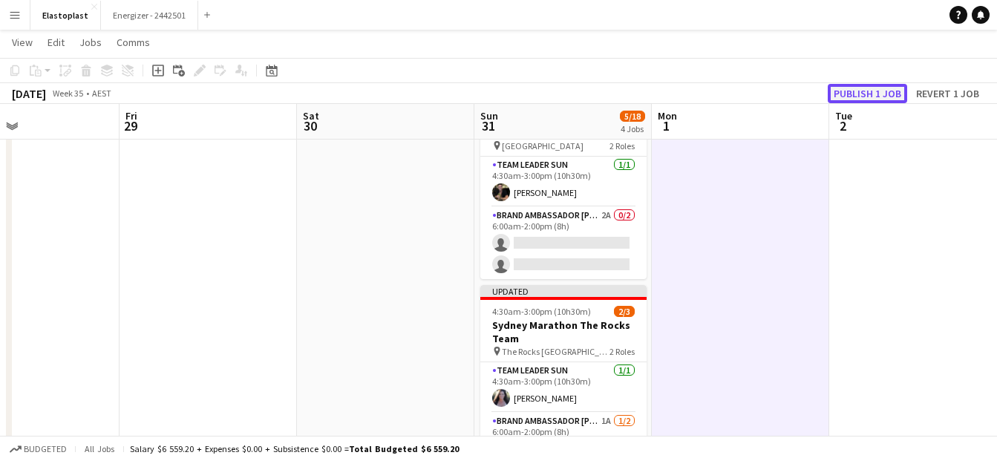
click at [856, 93] on button "Publish 1 job" at bounding box center [867, 93] width 79 height 19
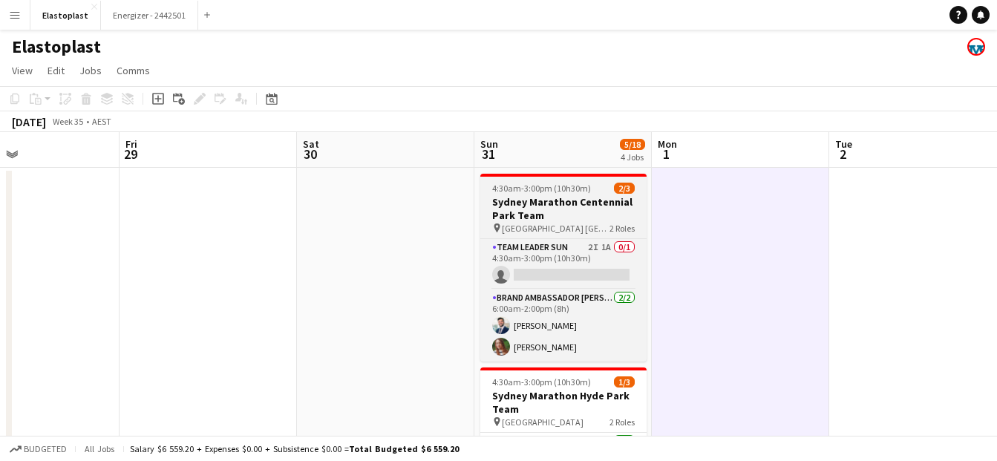
click at [584, 206] on h3 "Sydney Marathon Centennial Park Team" at bounding box center [563, 208] width 166 height 27
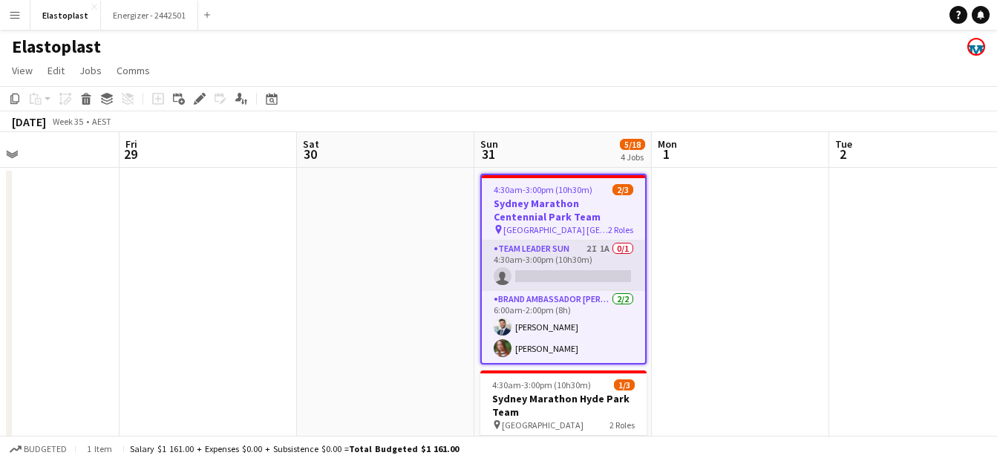
click at [567, 262] on app-card-role "Team Leader Sun 2I 1A 0/1 4:30am-3:00pm (10h30m) single-neutral-actions" at bounding box center [563, 266] width 163 height 50
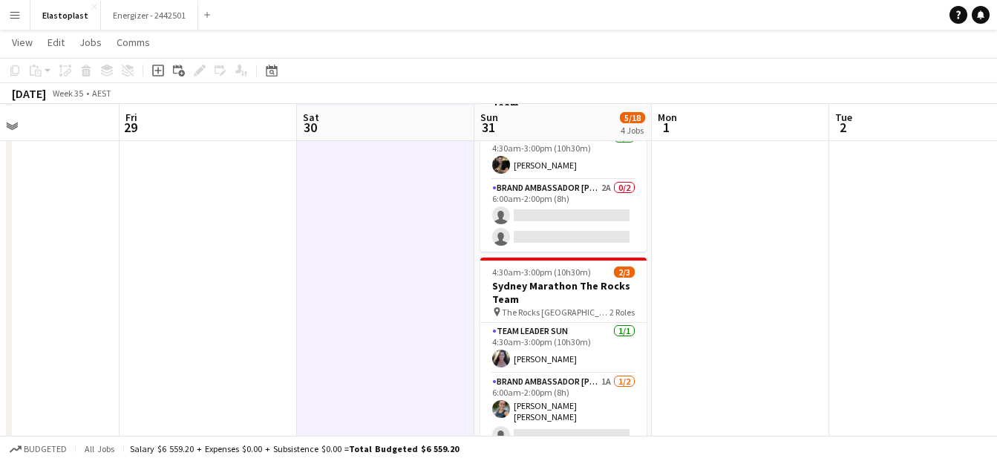
scroll to position [304, 0]
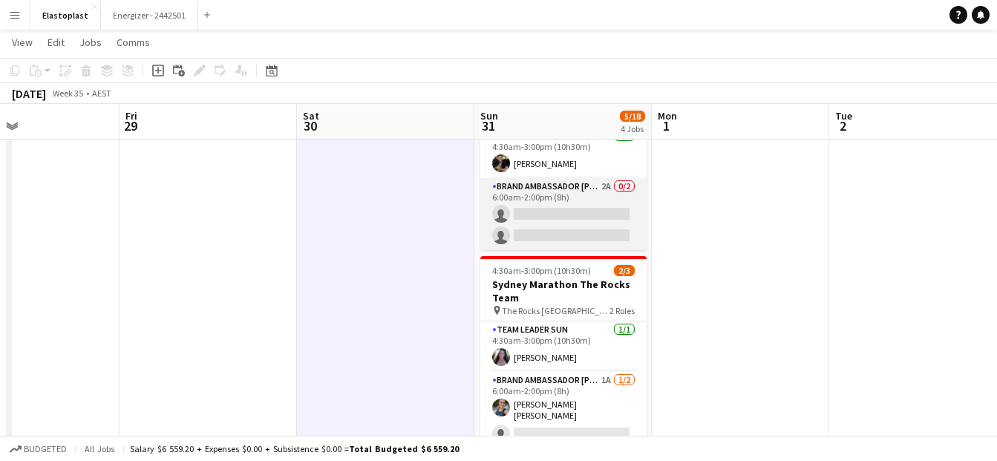
click at [598, 209] on app-card-role "Brand Ambassador Sun 2A 0/2 6:00am-2:00pm (8h) single-neutral-actions single-ne…" at bounding box center [563, 214] width 166 height 72
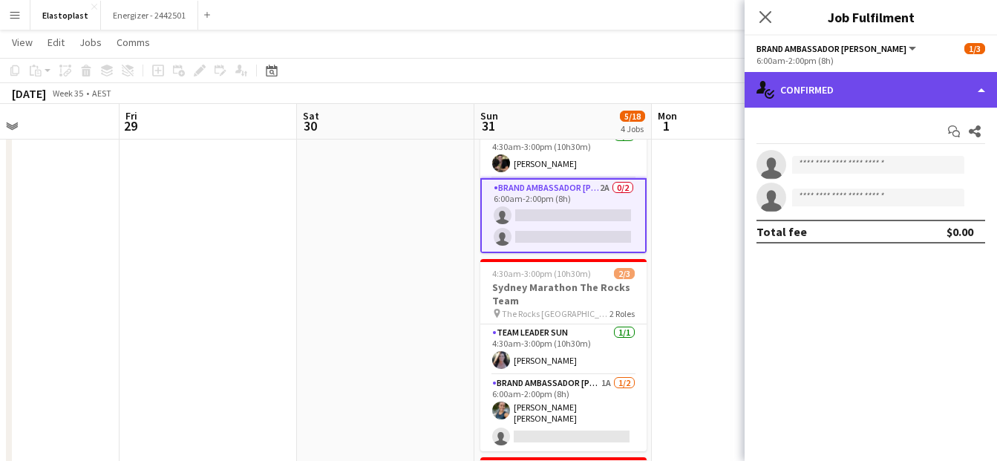
click at [884, 92] on div "single-neutral-actions-check-2 Confirmed" at bounding box center [871, 90] width 252 height 36
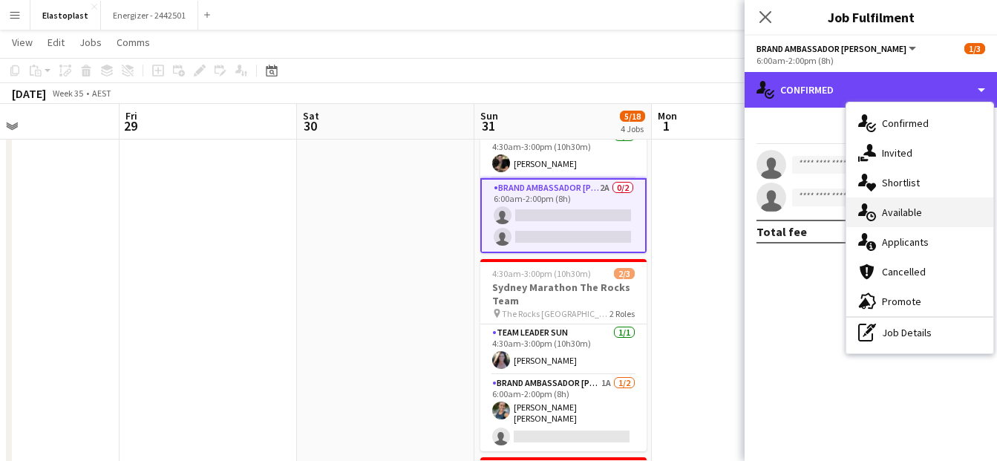
scroll to position [303, 0]
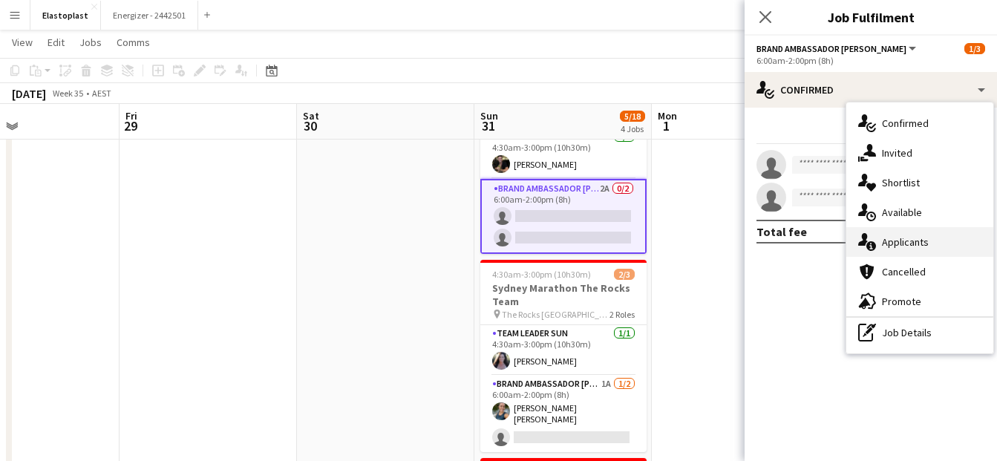
click at [905, 233] on div "single-neutral-actions-information Applicants" at bounding box center [919, 242] width 147 height 30
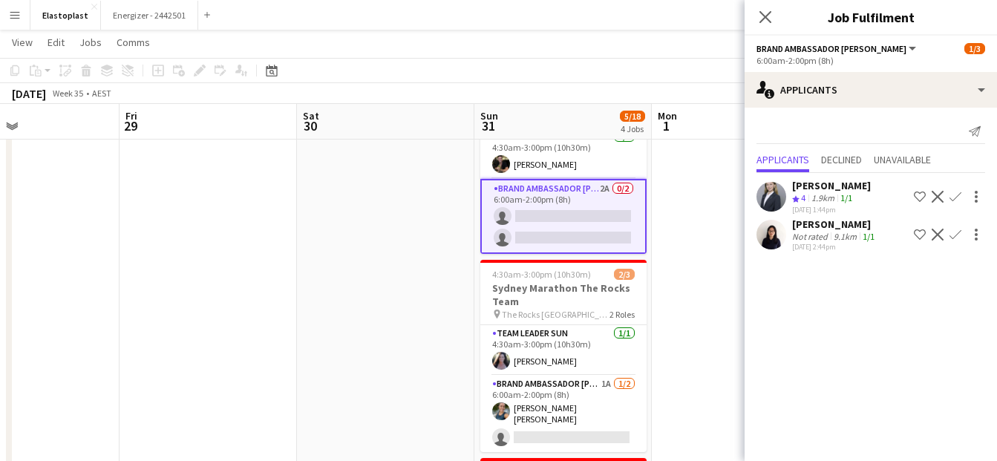
click at [713, 206] on app-date-cell at bounding box center [740, 283] width 177 height 841
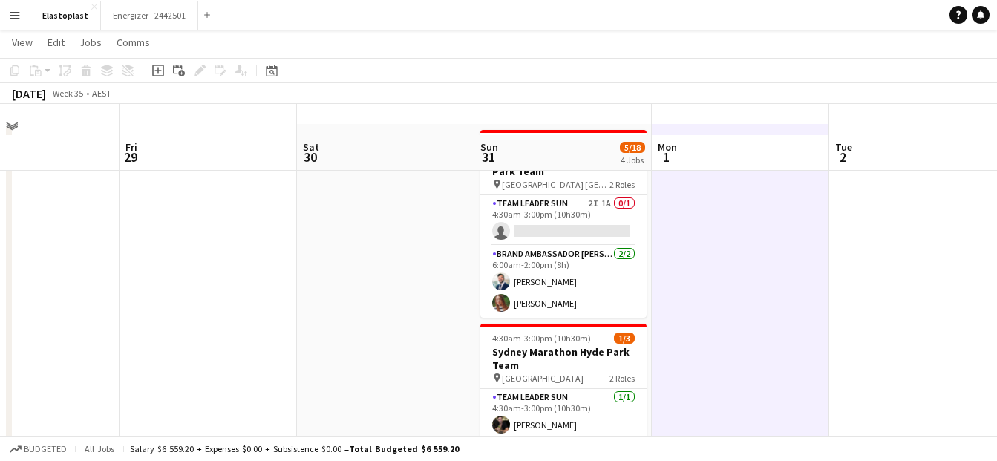
scroll to position [28, 0]
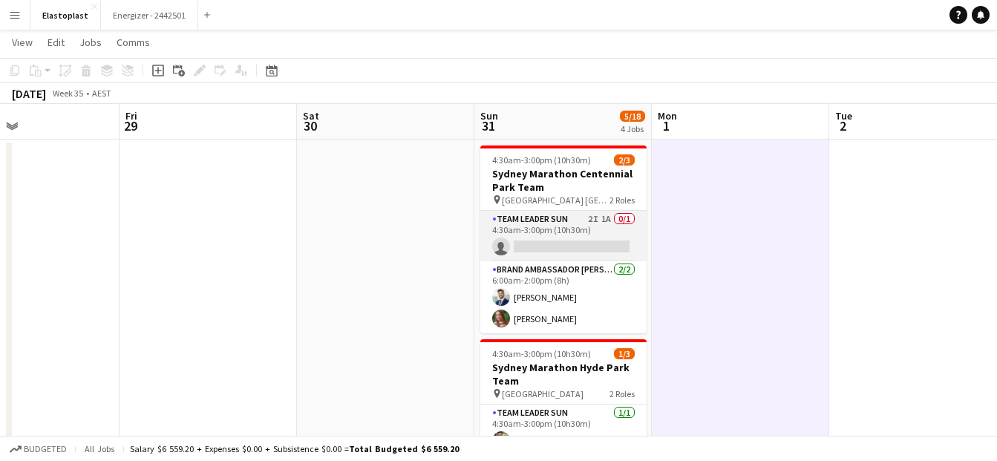
click at [578, 218] on app-card-role "Team Leader Sun 2I 1A 0/1 4:30am-3:00pm (10h30m) single-neutral-actions" at bounding box center [563, 236] width 166 height 50
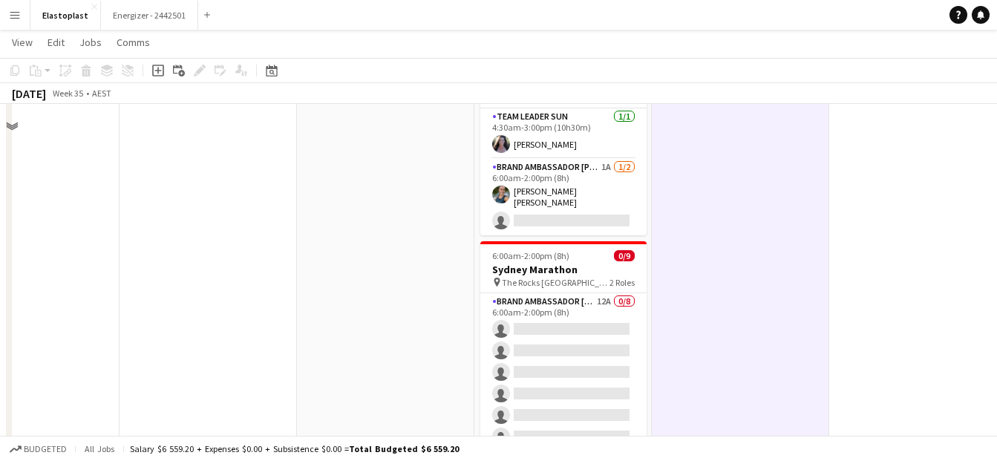
scroll to position [542, 0]
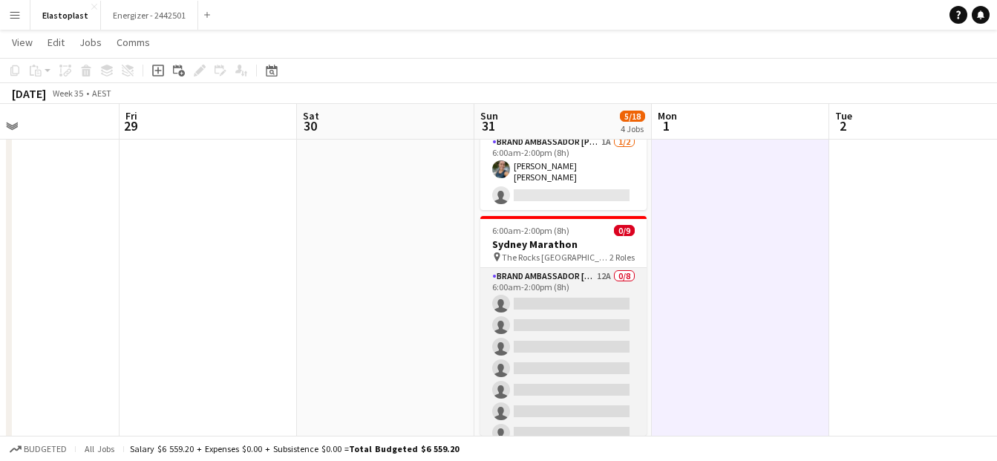
click at [570, 347] on app-card-role "Brand Ambassador Sun 12A 0/8 6:00am-2:00pm (8h) single-neutral-actions single-n…" at bounding box center [563, 368] width 166 height 201
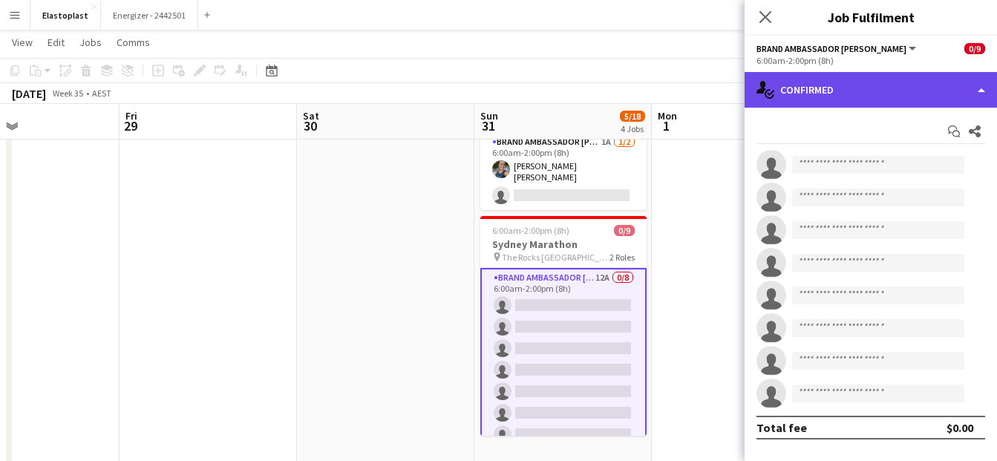
click at [881, 98] on div "single-neutral-actions-check-2 Confirmed" at bounding box center [871, 90] width 252 height 36
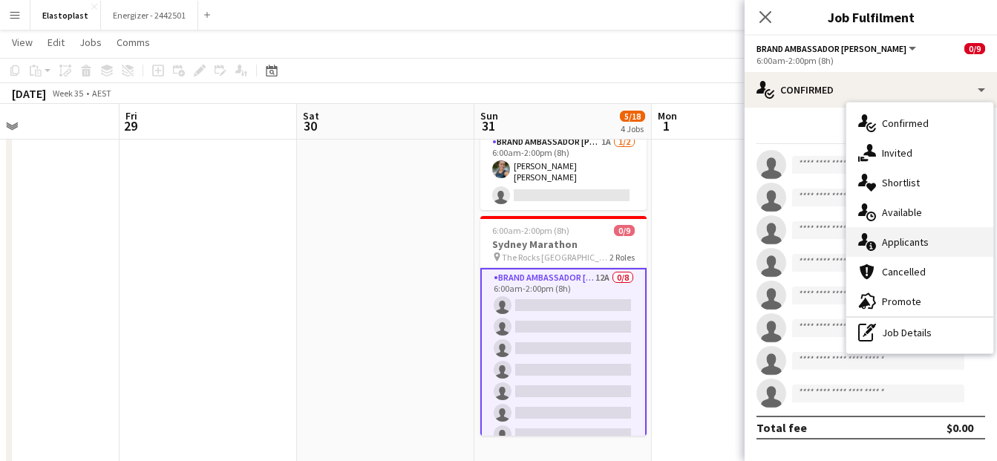
click at [924, 244] on div "single-neutral-actions-information Applicants" at bounding box center [919, 242] width 147 height 30
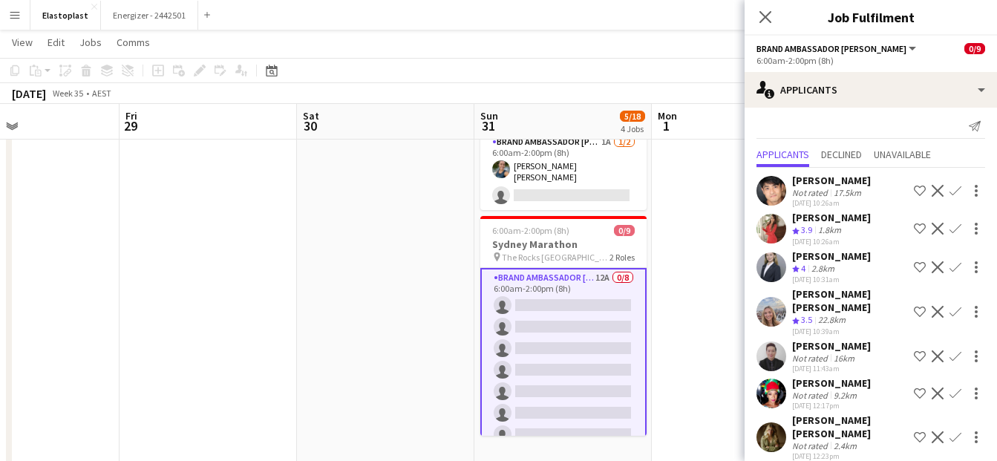
scroll to position [0, 0]
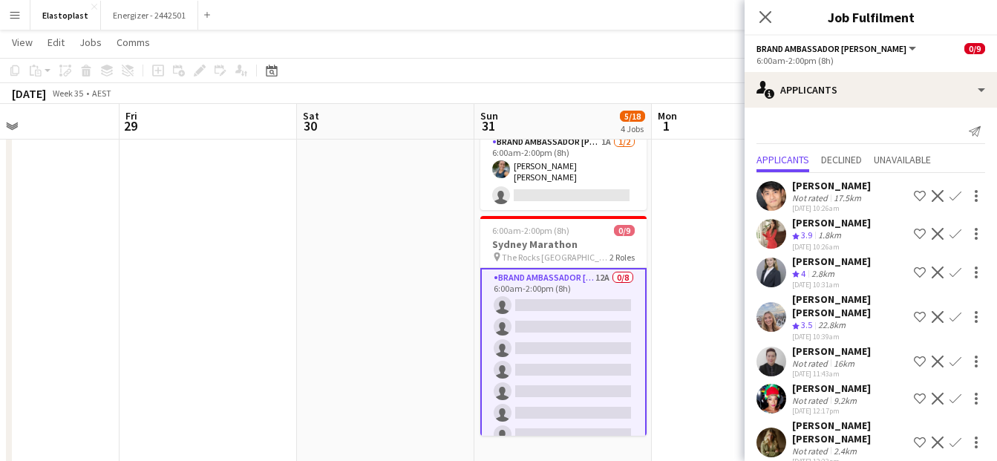
click at [778, 280] on app-user-avatar at bounding box center [772, 273] width 30 height 30
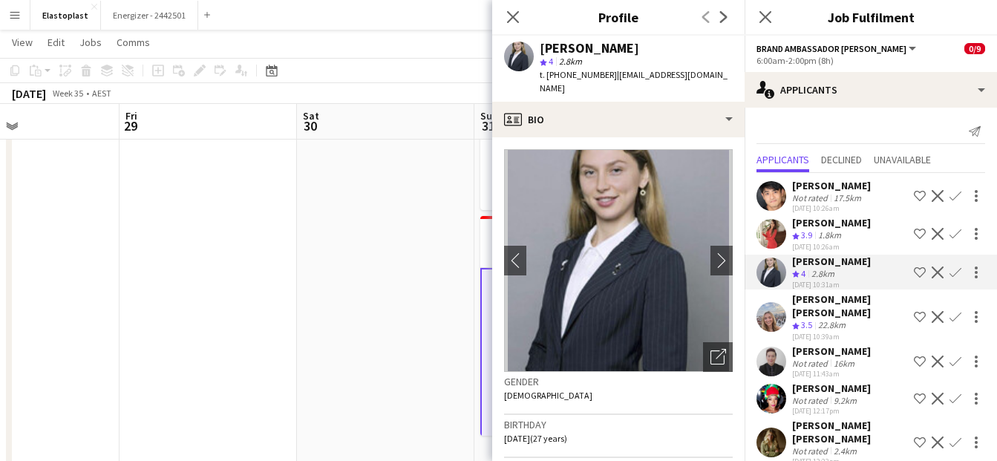
click at [410, 263] on app-date-cell at bounding box center [385, 44] width 177 height 841
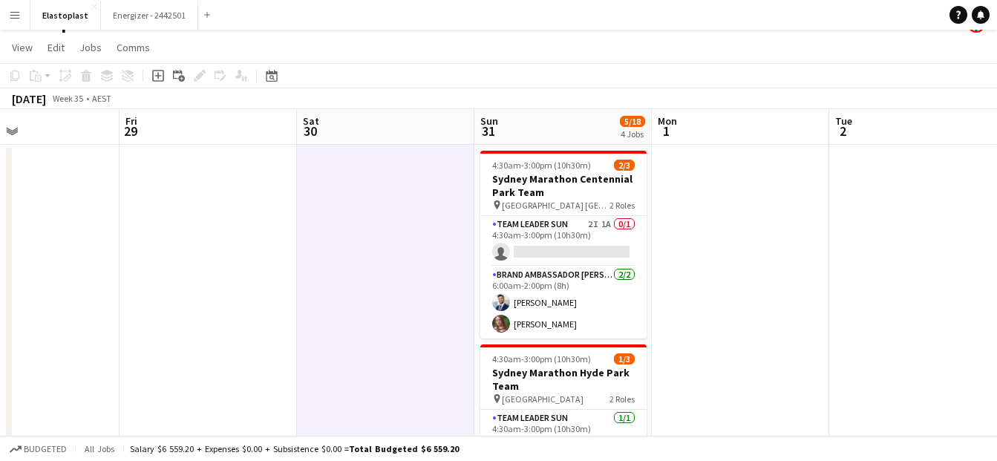
scroll to position [25, 0]
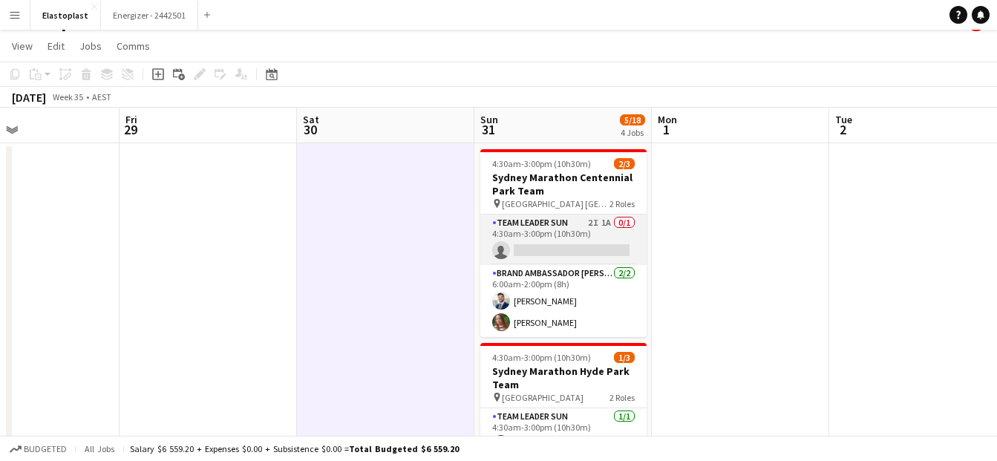
click at [541, 226] on app-card-role "Team Leader Sun 2I 1A 0/1 4:30am-3:00pm (10h30m) single-neutral-actions" at bounding box center [563, 240] width 166 height 50
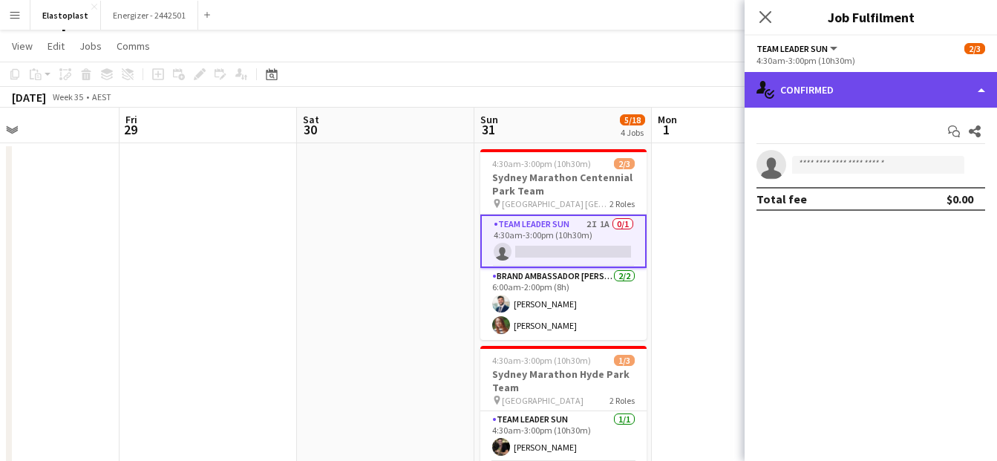
click at [864, 91] on div "single-neutral-actions-check-2 Confirmed" at bounding box center [871, 90] width 252 height 36
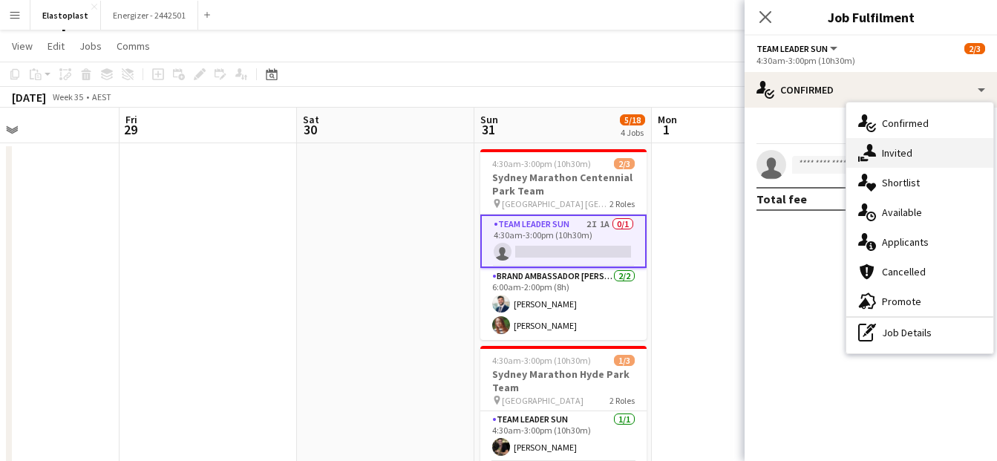
click at [921, 153] on div "single-neutral-actions-share-1 Invited" at bounding box center [919, 153] width 147 height 30
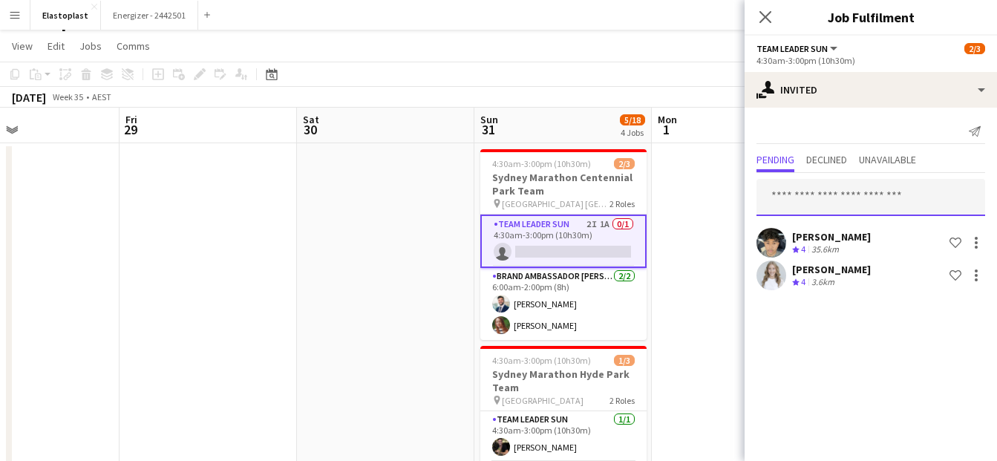
click at [809, 201] on input "text" at bounding box center [871, 197] width 229 height 37
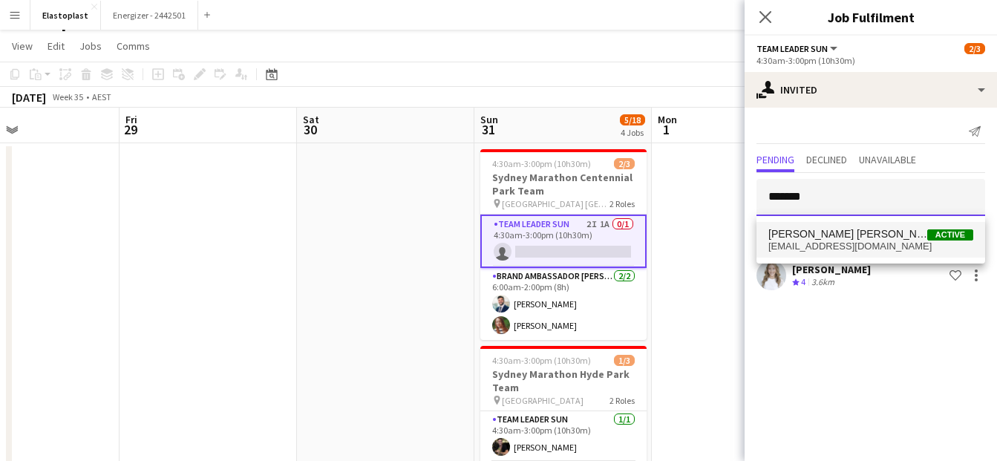
type input "*******"
click at [817, 235] on span "[PERSON_NAME] [PERSON_NAME]" at bounding box center [847, 234] width 159 height 13
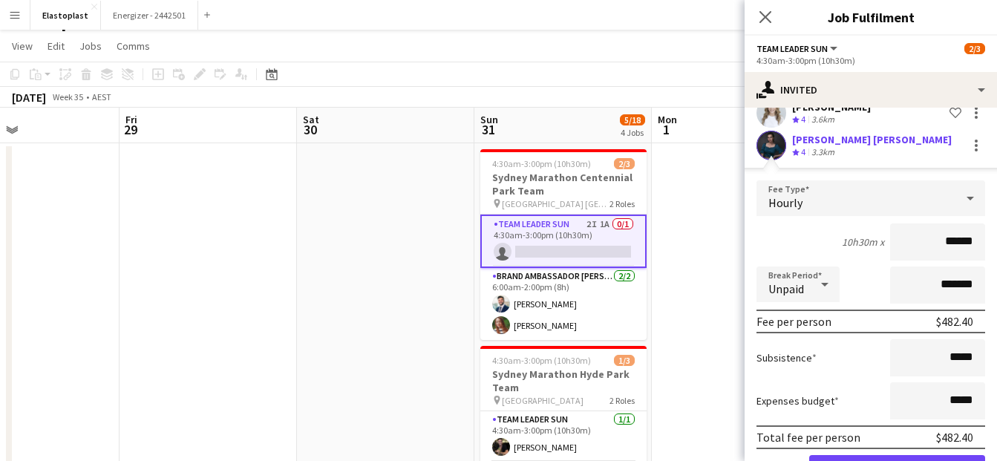
scroll to position [214, 0]
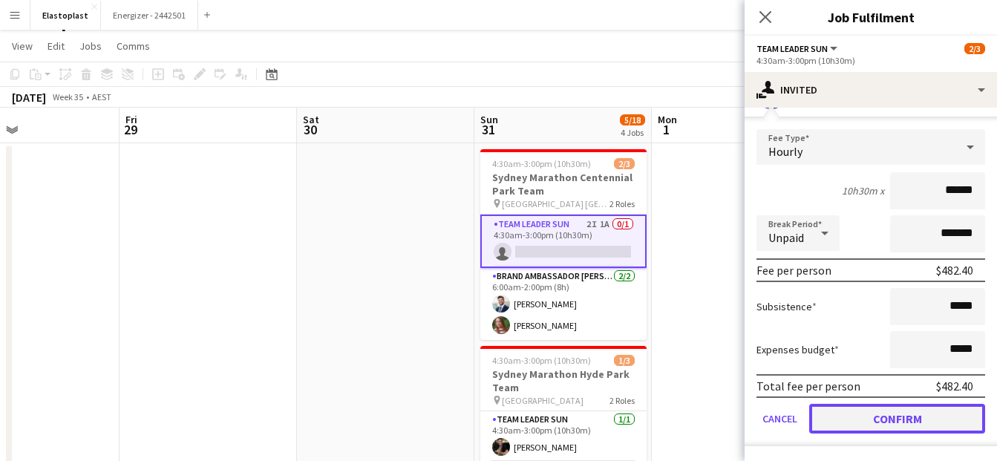
drag, startPoint x: 907, startPoint y: 420, endPoint x: 898, endPoint y: 424, distance: 9.7
click at [898, 424] on button "Confirm" at bounding box center [897, 419] width 176 height 30
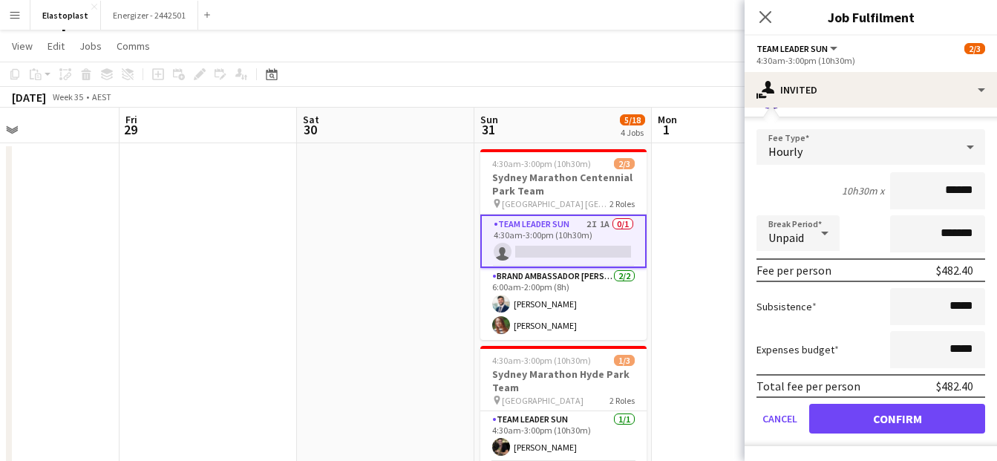
scroll to position [0, 0]
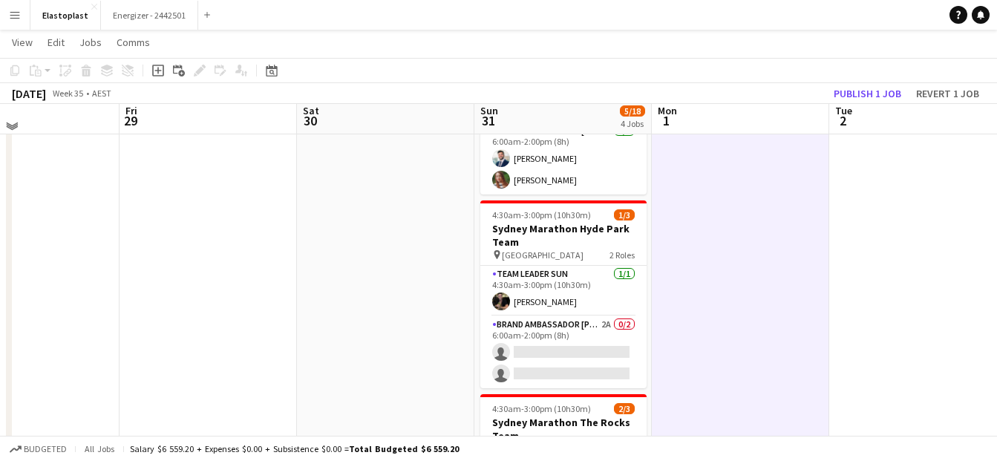
scroll to position [183, 0]
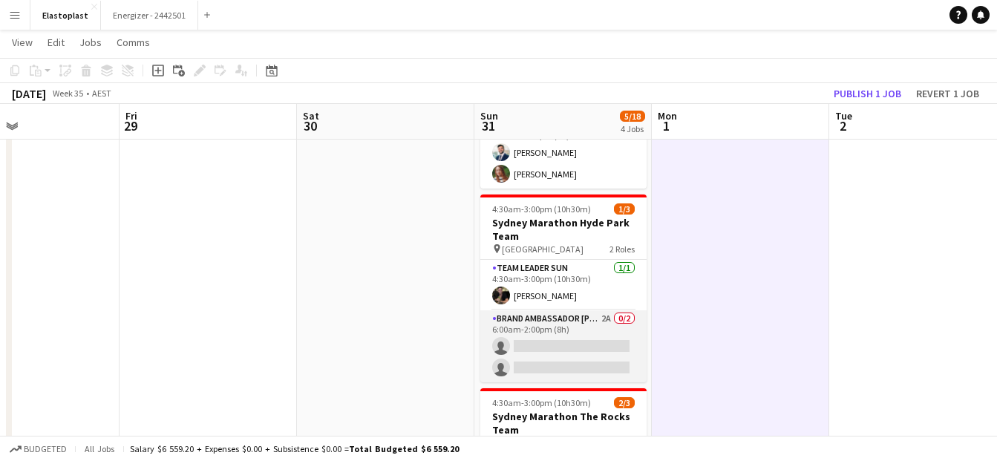
drag, startPoint x: 580, startPoint y: 324, endPoint x: 584, endPoint y: 337, distance: 13.4
click at [584, 337] on app-card-role "Brand Ambassador Sun 2A 0/2 6:00am-2:00pm (8h) single-neutral-actions single-ne…" at bounding box center [563, 346] width 166 height 72
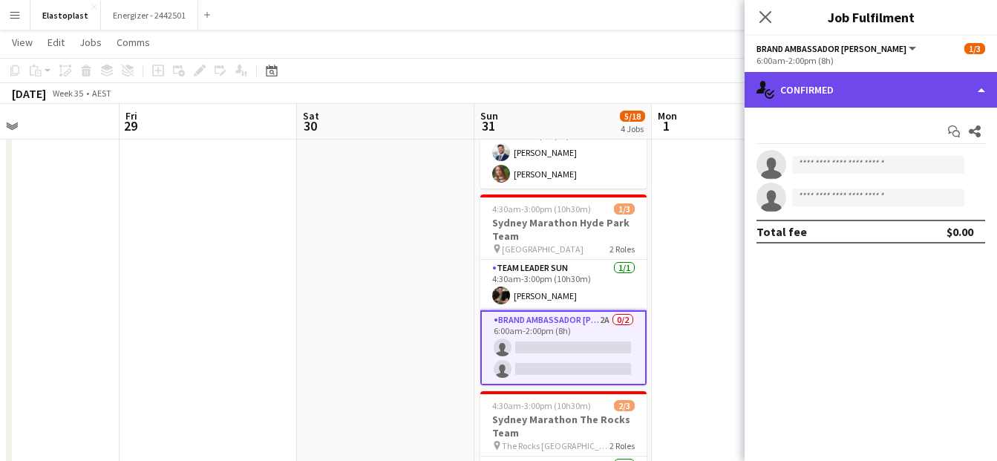
click at [838, 80] on div "single-neutral-actions-check-2 Confirmed" at bounding box center [871, 90] width 252 height 36
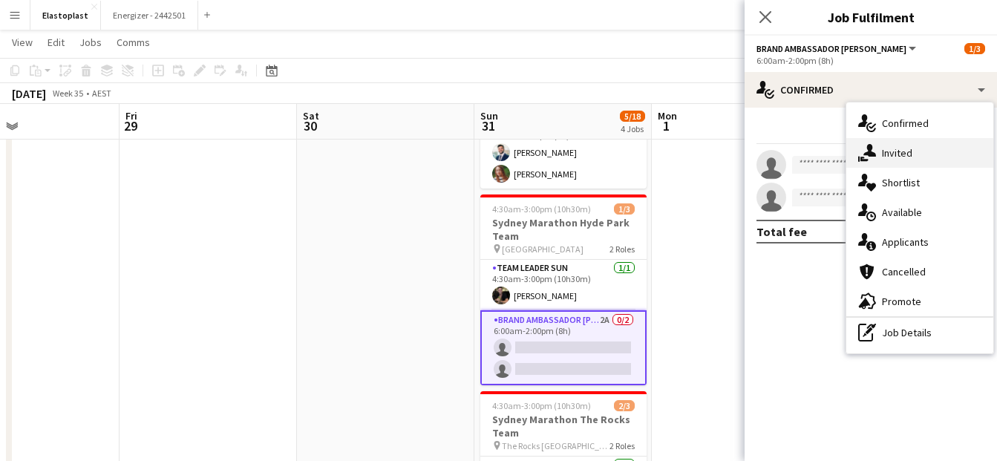
click at [907, 157] on div "single-neutral-actions-share-1 Invited" at bounding box center [919, 153] width 147 height 30
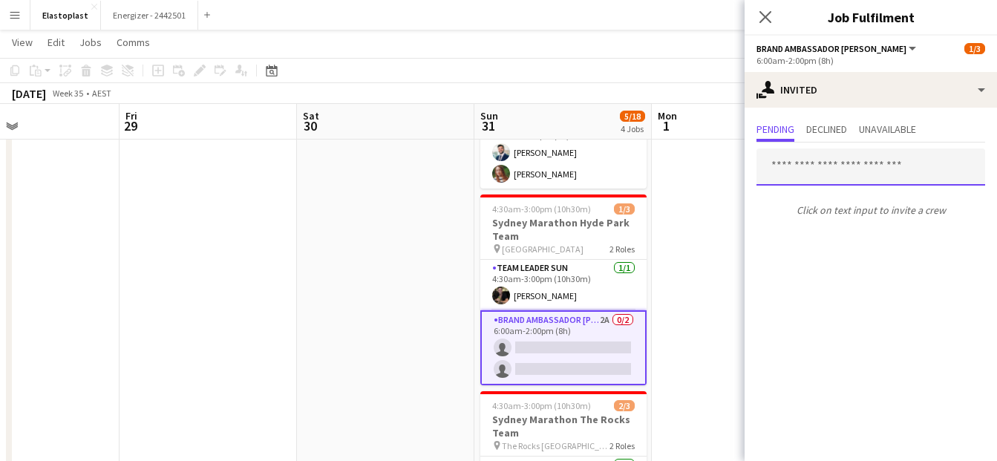
click at [825, 167] on input "text" at bounding box center [871, 167] width 229 height 37
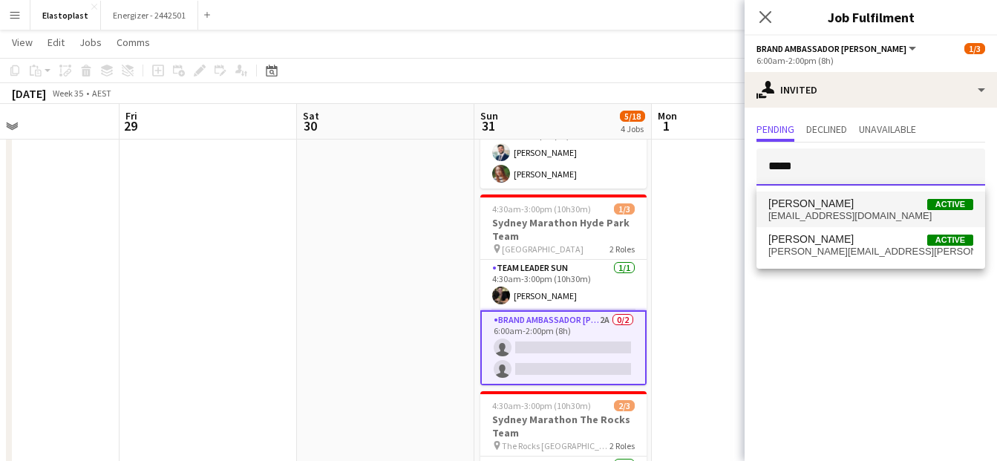
type input "*****"
click at [826, 199] on span "[PERSON_NAME]" at bounding box center [810, 204] width 85 height 13
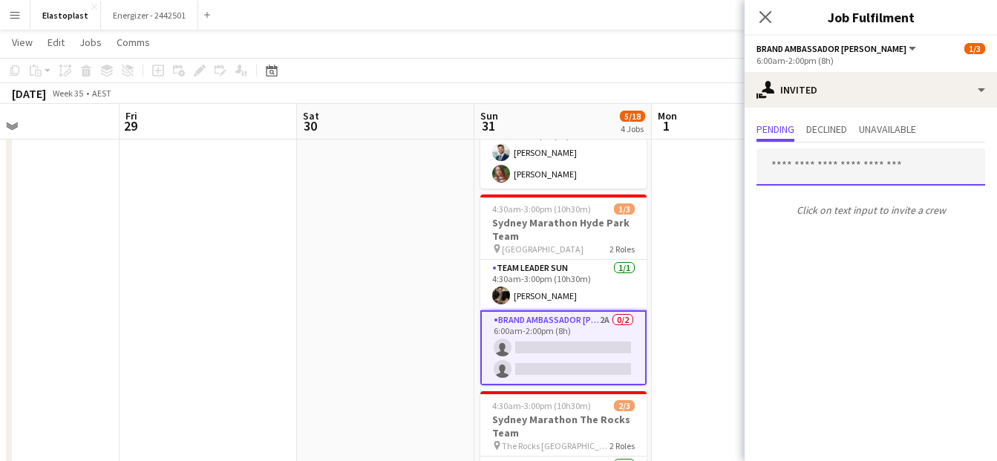
scroll to position [0, 0]
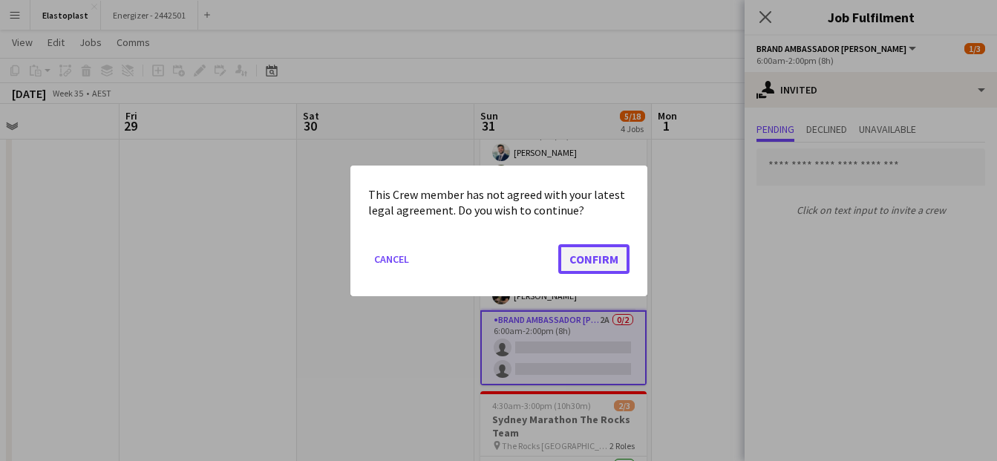
click at [607, 255] on button "Confirm" at bounding box center [593, 259] width 71 height 30
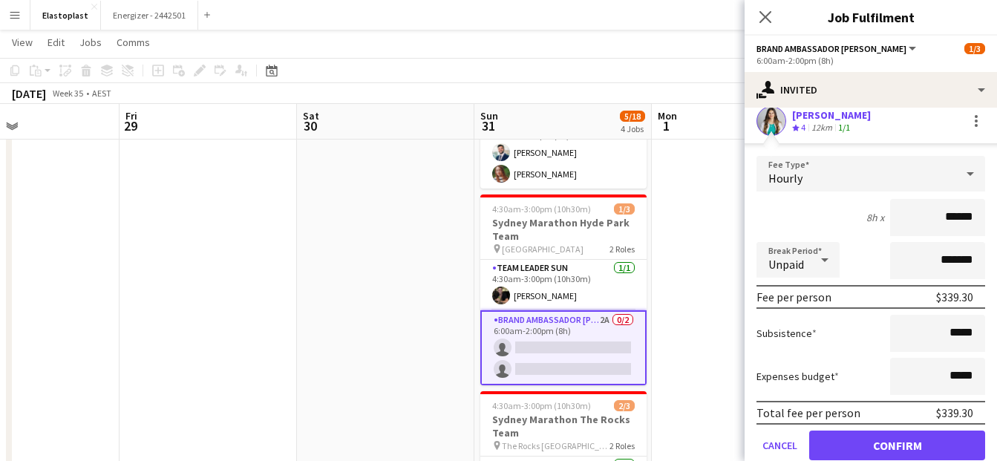
scroll to position [149, 0]
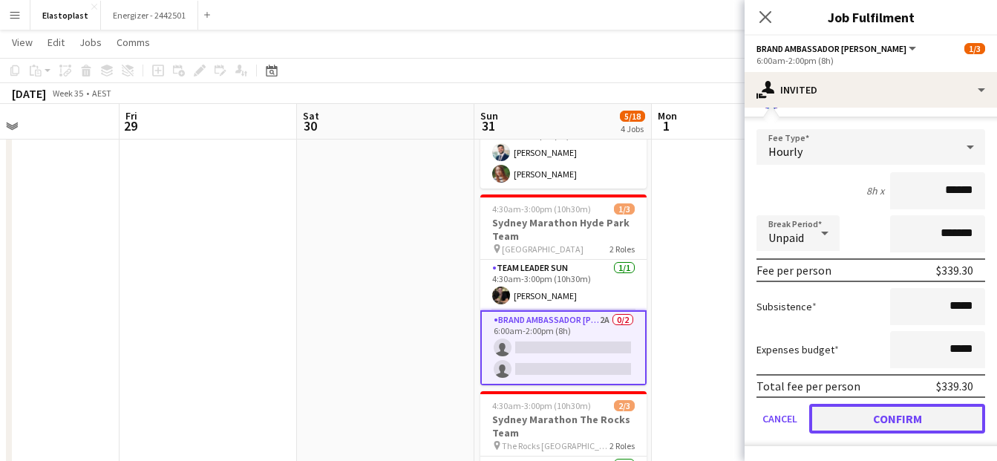
click at [884, 424] on button "Confirm" at bounding box center [897, 419] width 176 height 30
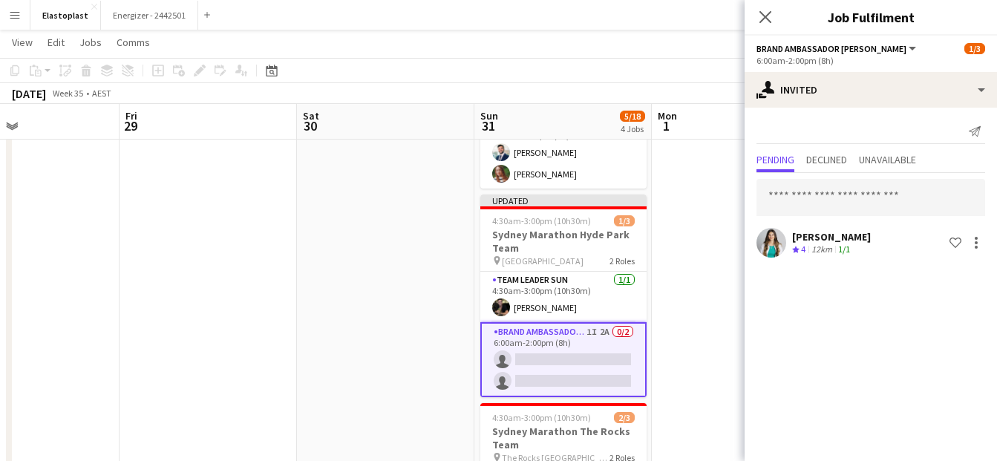
scroll to position [0, 0]
click at [707, 238] on app-date-cell at bounding box center [740, 403] width 177 height 841
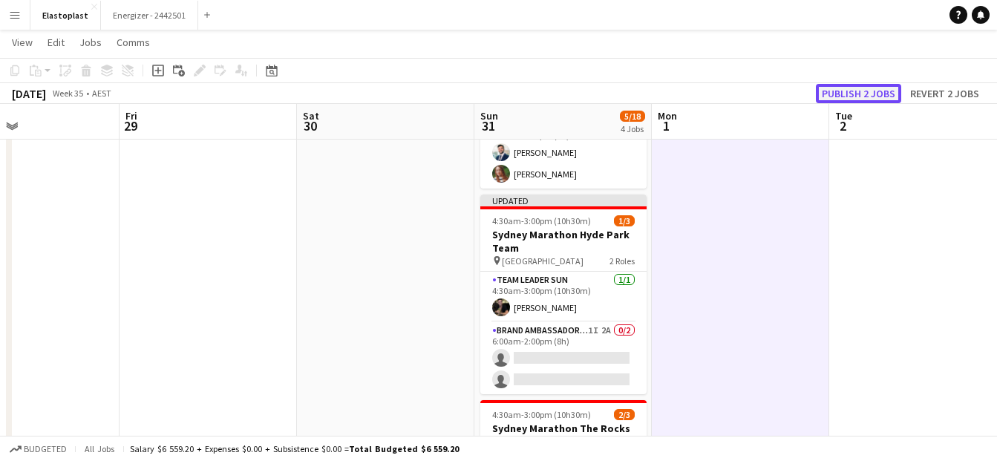
click at [865, 91] on button "Publish 2 jobs" at bounding box center [858, 93] width 85 height 19
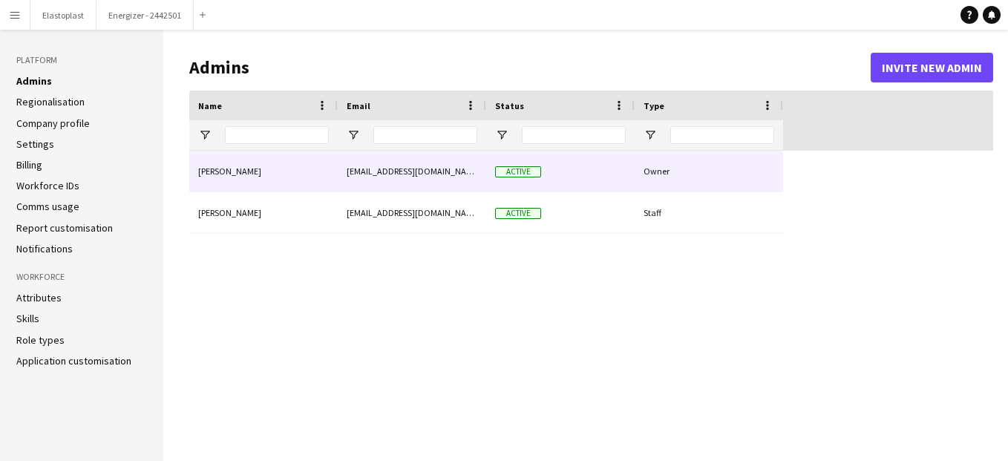
type input "**********"
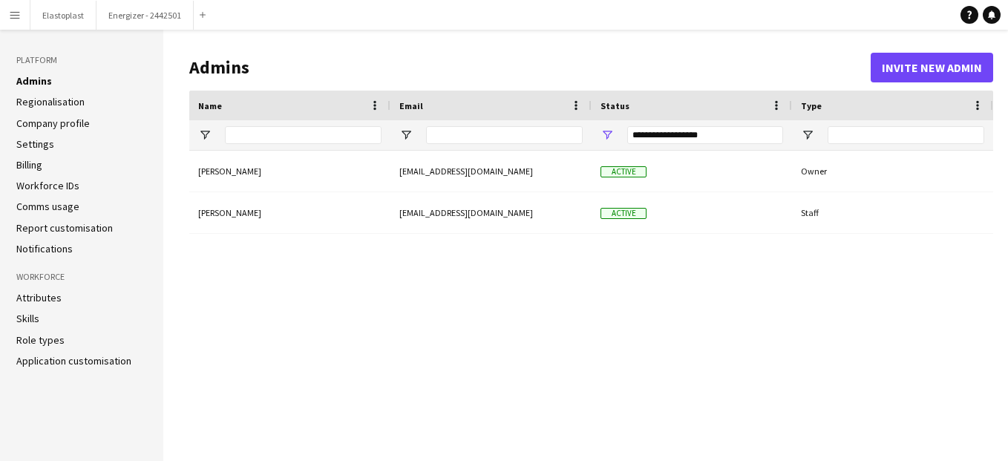
click at [9, 14] on app-icon "Menu" at bounding box center [15, 15] width 12 height 12
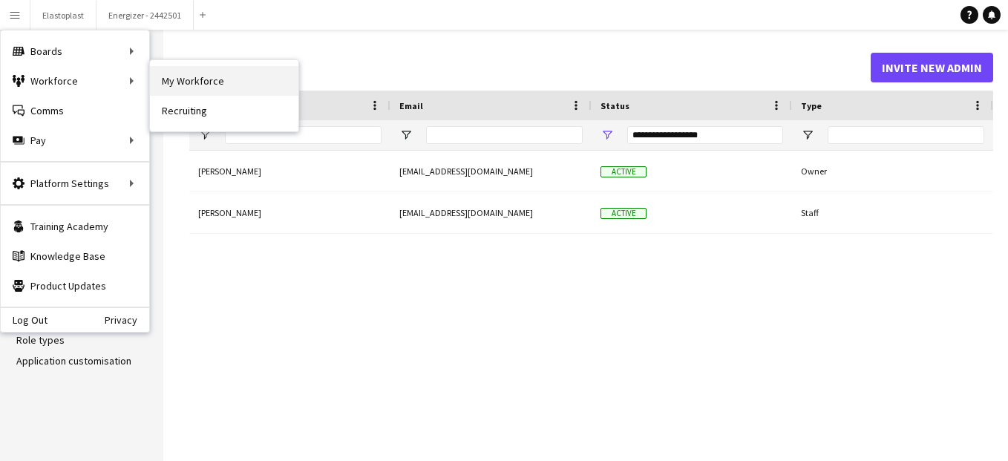
click at [176, 85] on link "My Workforce" at bounding box center [224, 81] width 149 height 30
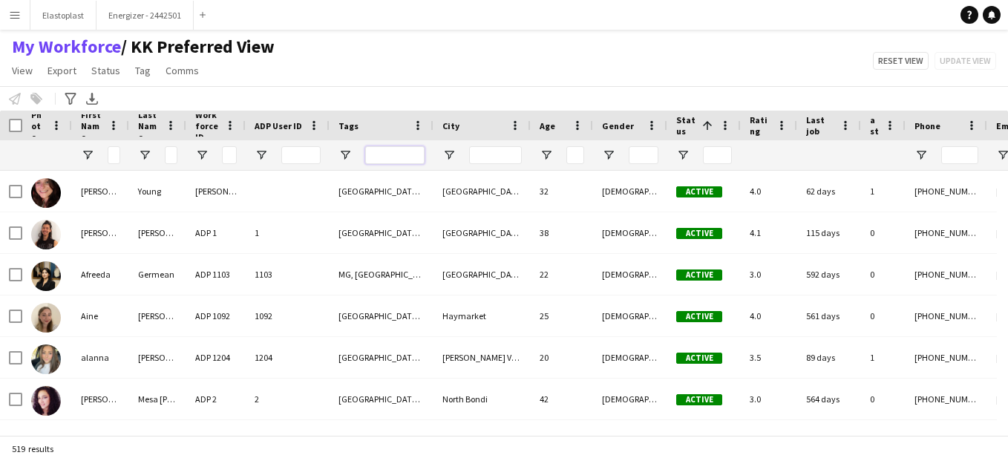
click at [391, 158] on input "Tags Filter Input" at bounding box center [394, 155] width 59 height 18
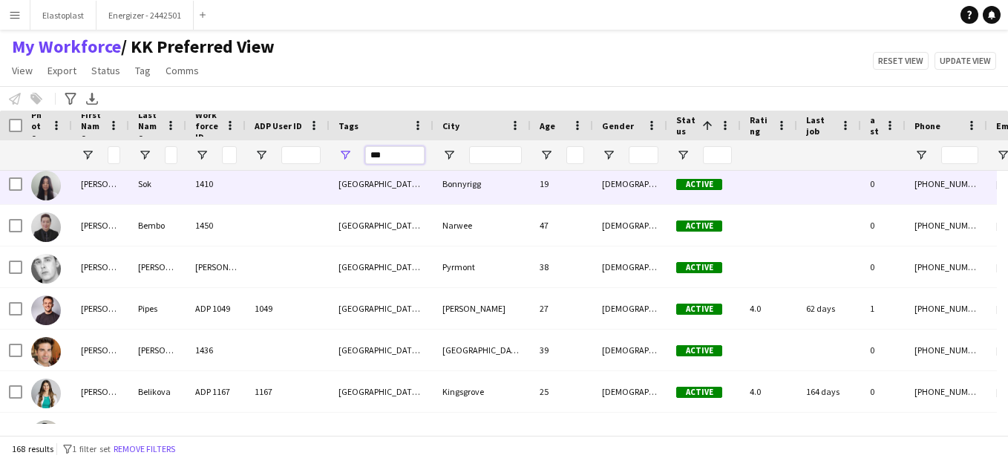
type input "***"
click at [46, 183] on img at bounding box center [46, 186] width 30 height 30
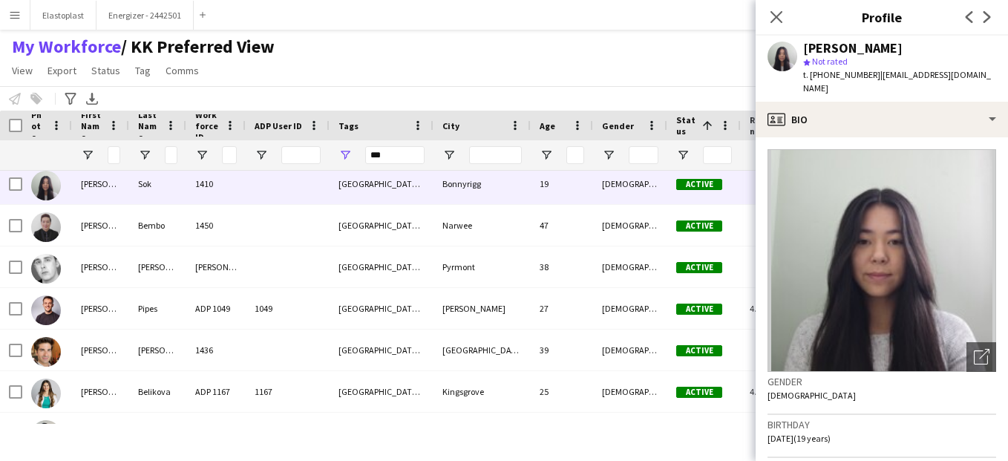
click at [692, 76] on div "My Workforce / KK Preferred View View Views Default view KK Preferred View New …" at bounding box center [504, 61] width 1008 height 50
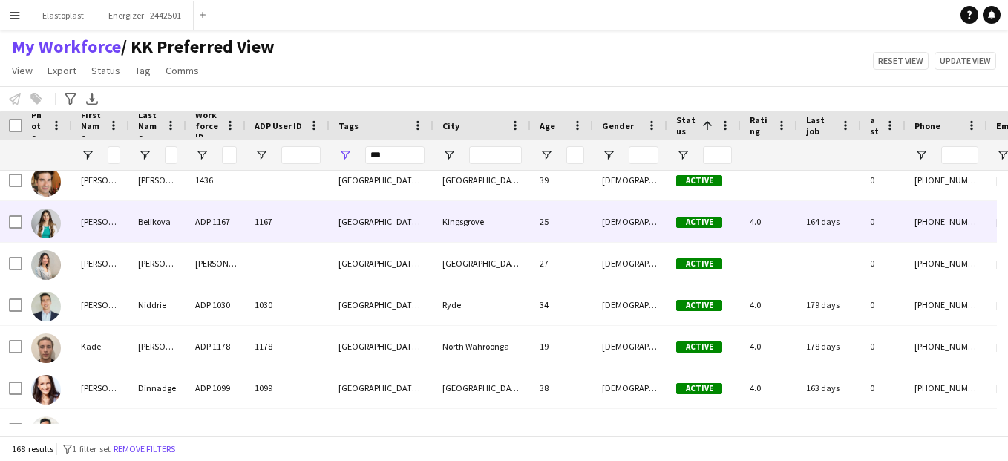
click at [50, 226] on img at bounding box center [46, 224] width 30 height 30
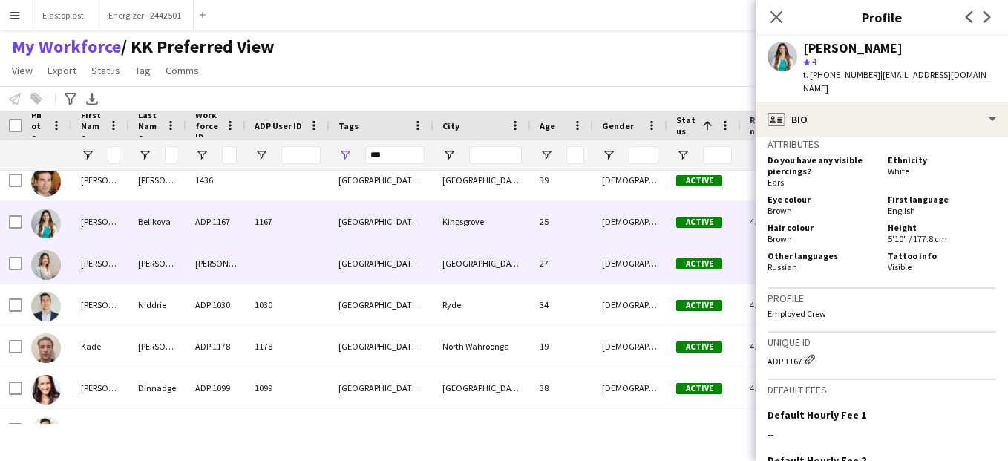
click at [203, 275] on div "JULIE" at bounding box center [215, 263] width 59 height 41
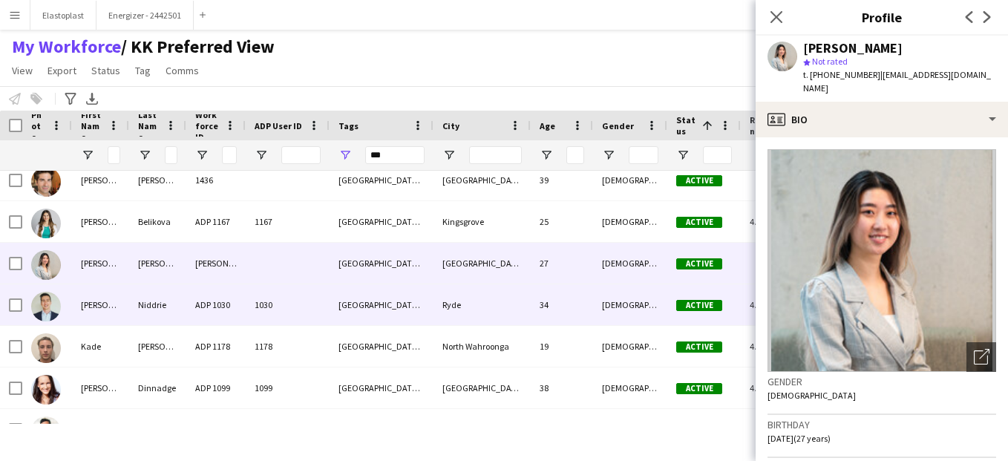
click at [212, 305] on div "ADP 1030" at bounding box center [215, 304] width 59 height 41
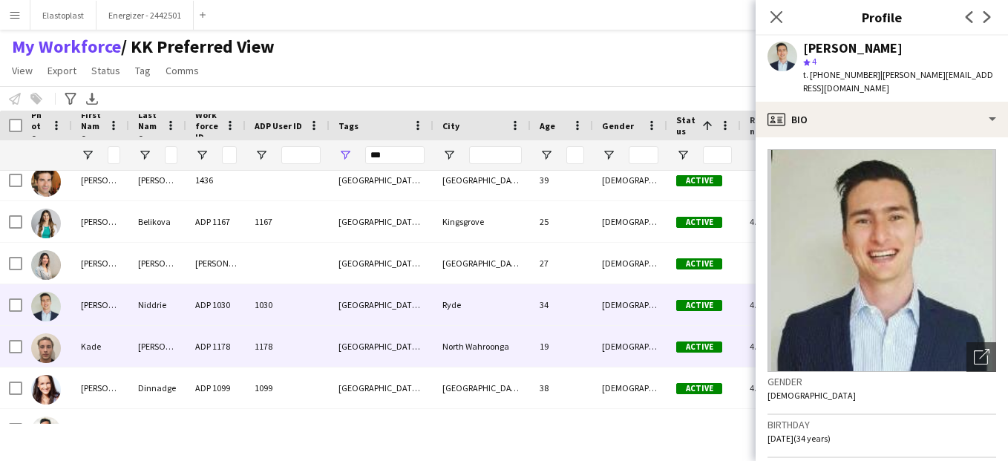
click at [247, 356] on div "1178" at bounding box center [288, 346] width 84 height 41
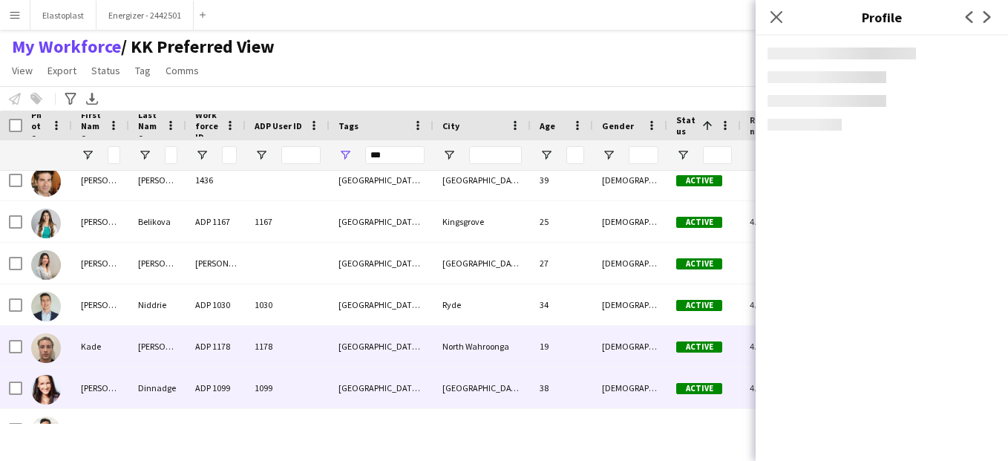
click at [252, 389] on div "1099" at bounding box center [288, 388] width 84 height 41
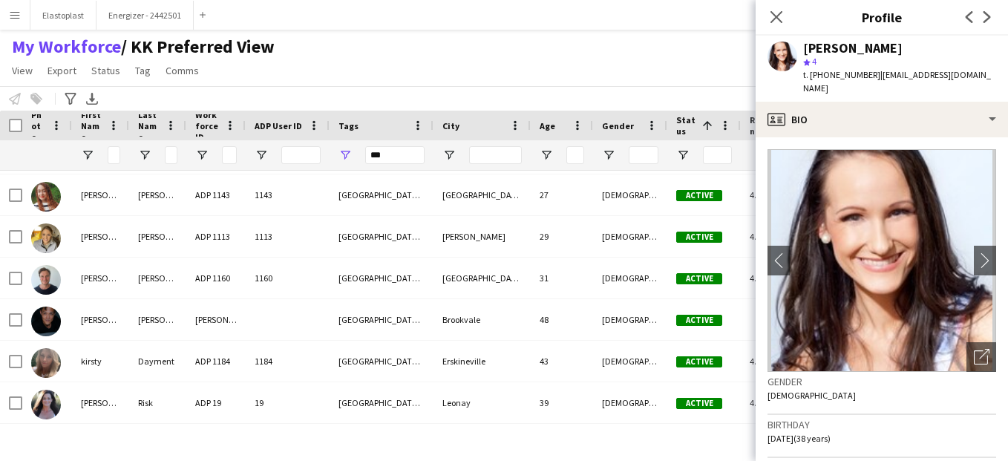
scroll to position [2865, 0]
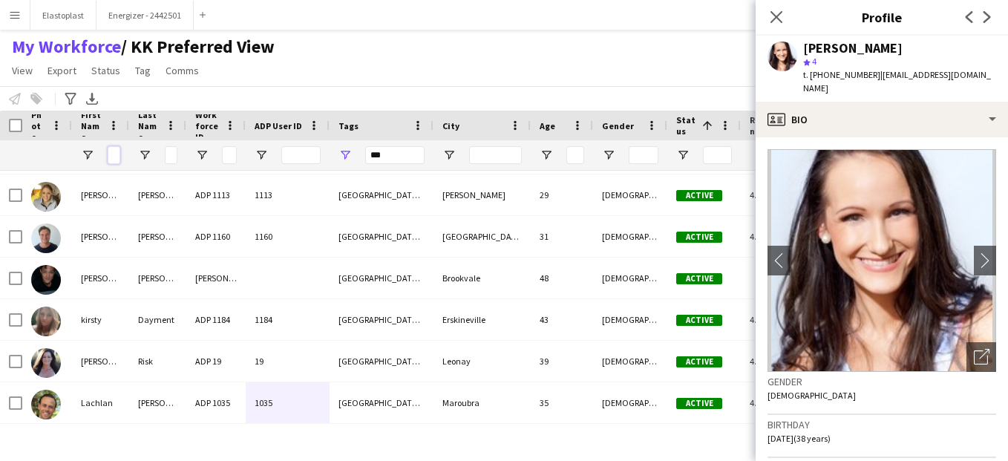
click at [111, 157] on input "First Name Filter Input" at bounding box center [114, 155] width 13 height 18
click at [406, 144] on div "***" at bounding box center [394, 155] width 59 height 30
drag, startPoint x: 400, startPoint y: 153, endPoint x: 369, endPoint y: 155, distance: 31.3
click at [369, 155] on input "***" at bounding box center [394, 155] width 59 height 18
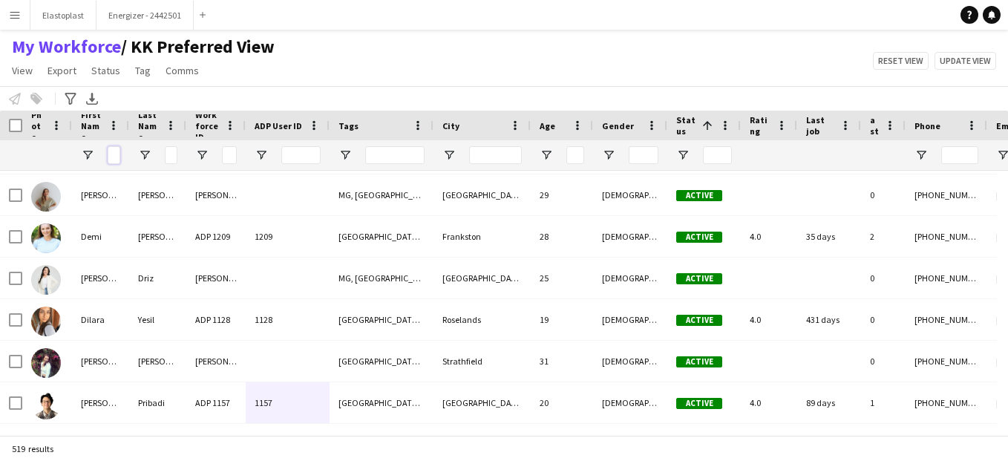
click at [118, 158] on input "First Name Filter Input" at bounding box center [114, 155] width 13 height 18
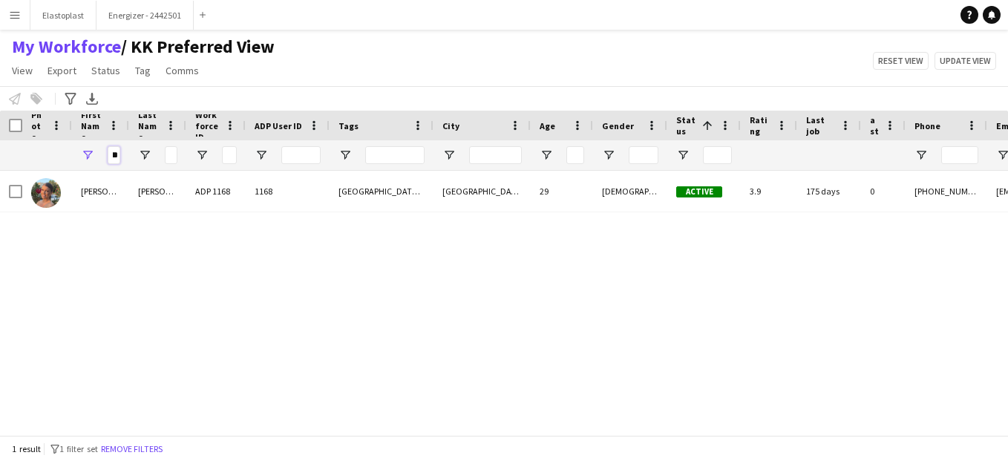
type input "***"
click at [95, 235] on div "Jenny Riley ADP 1168 1168 MG, VIC Richmond 29 Female Active 3.9 175 days 0 +614…" at bounding box center [504, 297] width 1008 height 253
